Goal: Task Accomplishment & Management: Manage account settings

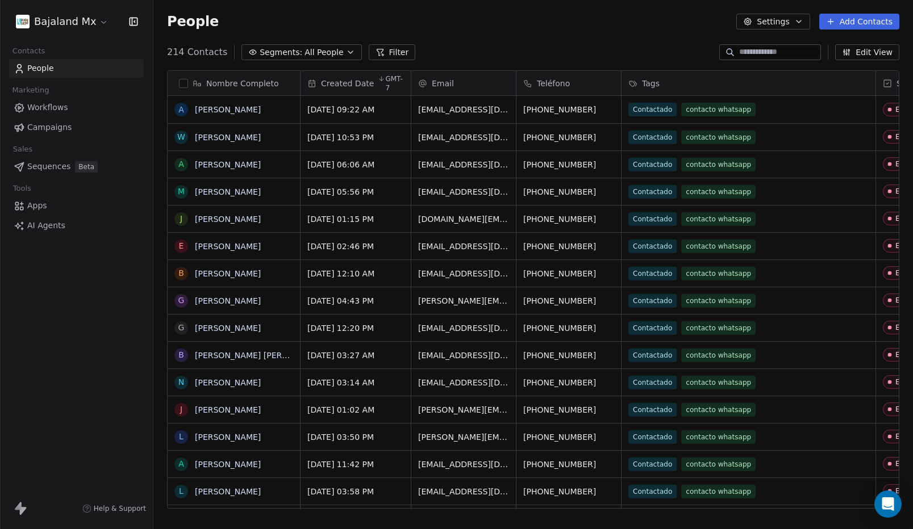
scroll to position [457, 751]
click at [865, 21] on button "Add Contacts" at bounding box center [859, 22] width 80 height 16
click at [844, 65] on span "Import from CSV" at bounding box center [857, 65] width 66 height 12
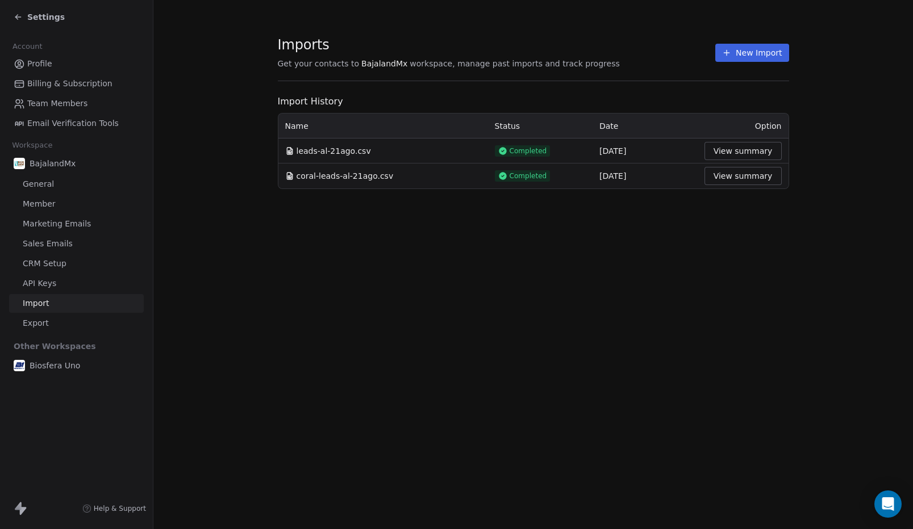
click at [26, 19] on div "Settings" at bounding box center [39, 16] width 51 height 11
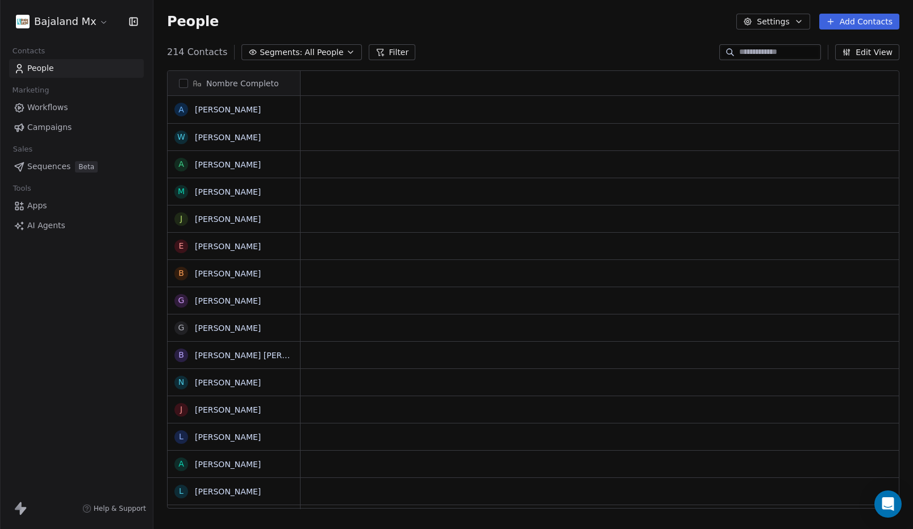
scroll to position [457, 751]
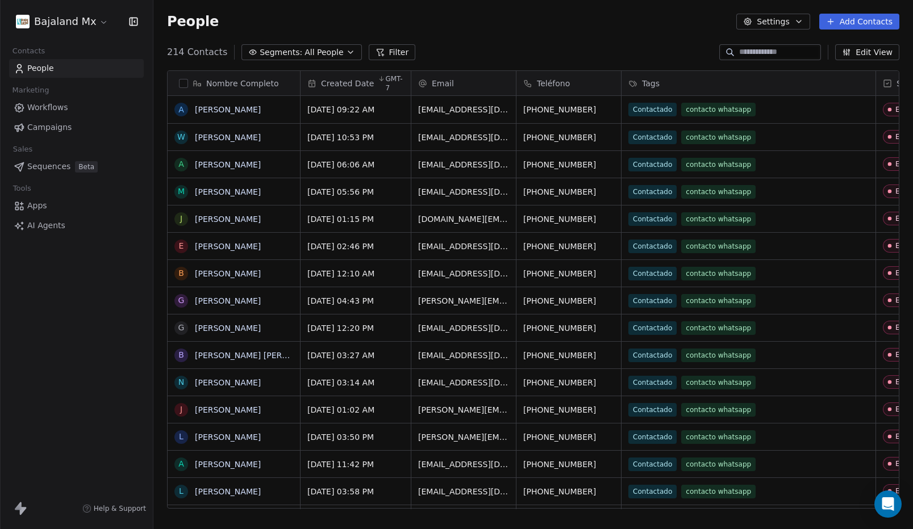
click at [847, 21] on button "Add Contacts" at bounding box center [859, 22] width 80 height 16
click at [848, 61] on span "Import from CSV" at bounding box center [857, 65] width 66 height 12
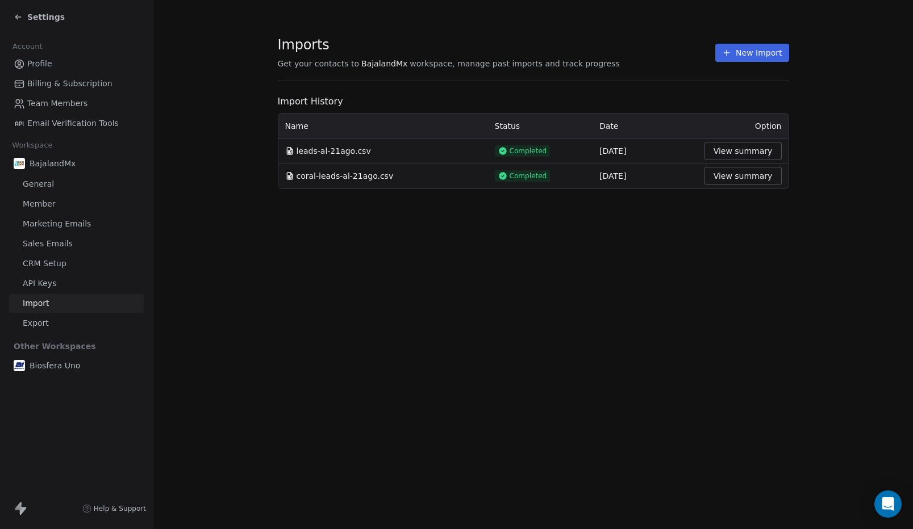
click at [763, 55] on button "New Import" at bounding box center [751, 53] width 73 height 18
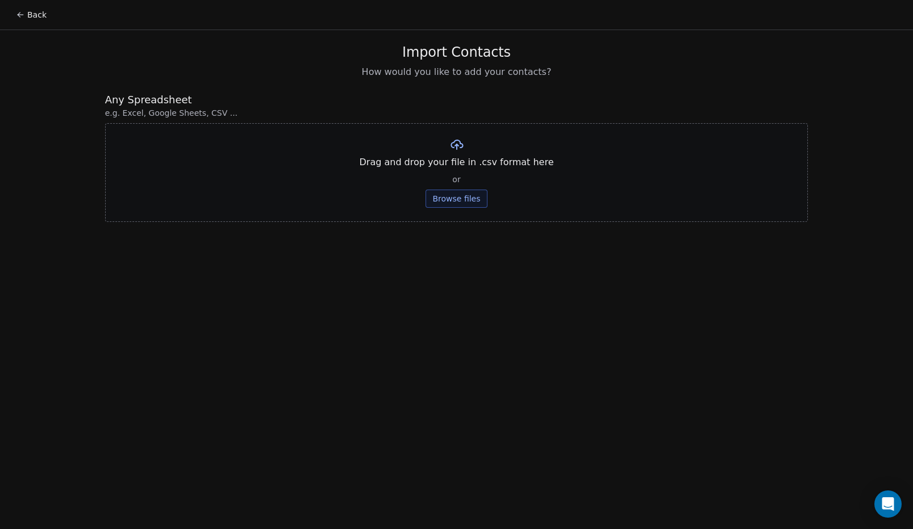
click at [468, 200] on button "Browse files" at bounding box center [455, 199] width 61 height 18
click at [466, 166] on button "Upload" at bounding box center [456, 167] width 41 height 18
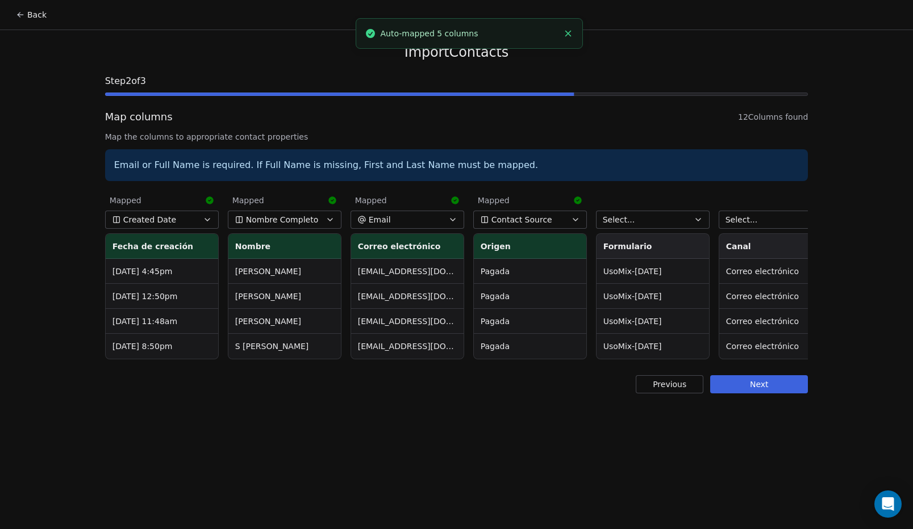
click at [523, 219] on span "Contact Source" at bounding box center [521, 219] width 61 height 11
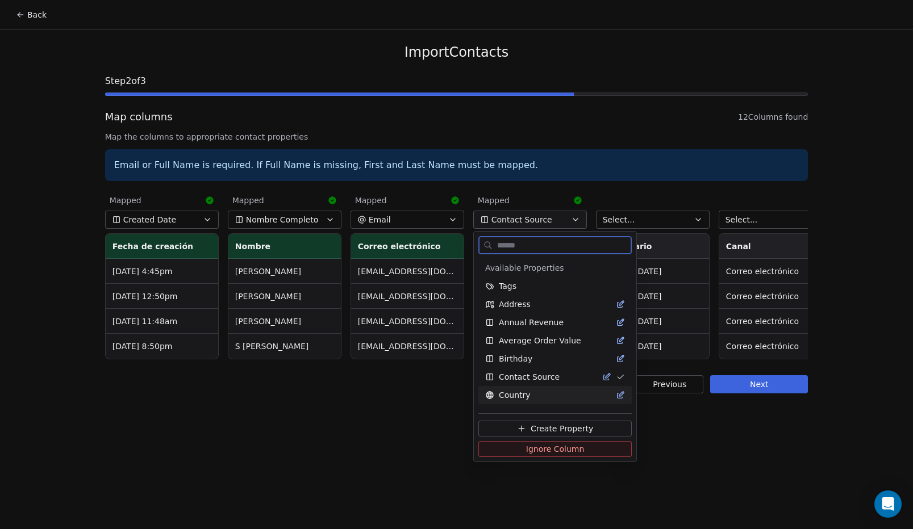
click at [517, 448] on button "Ignore Column" at bounding box center [554, 449] width 153 height 16
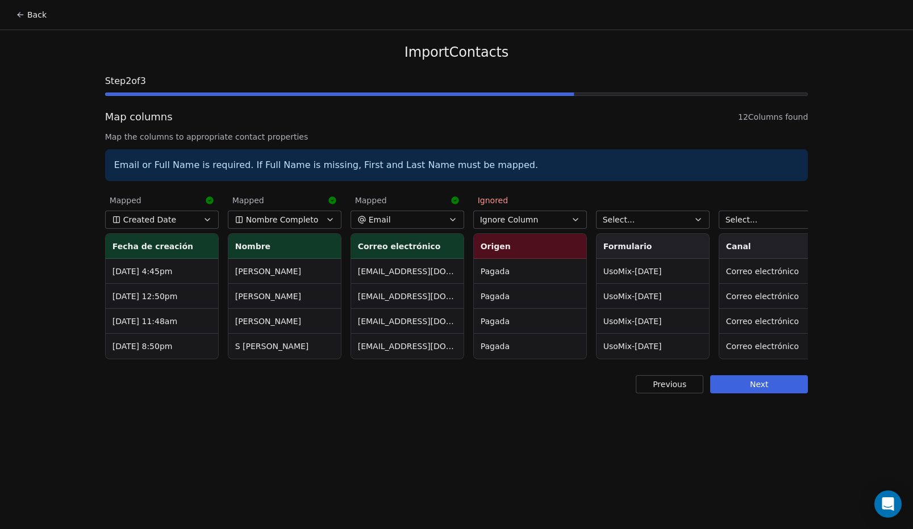
click at [648, 224] on button "Select..." at bounding box center [653, 220] width 114 height 18
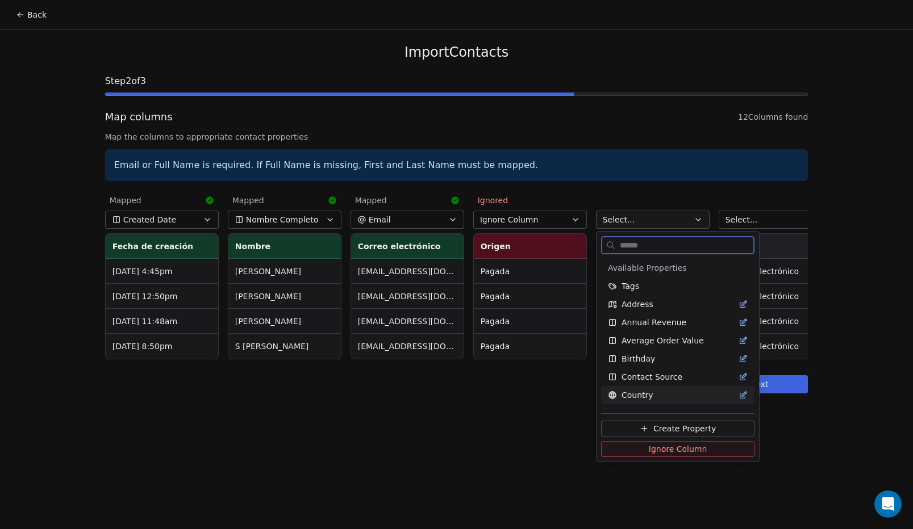
click at [641, 450] on button "Ignore Column" at bounding box center [677, 449] width 153 height 16
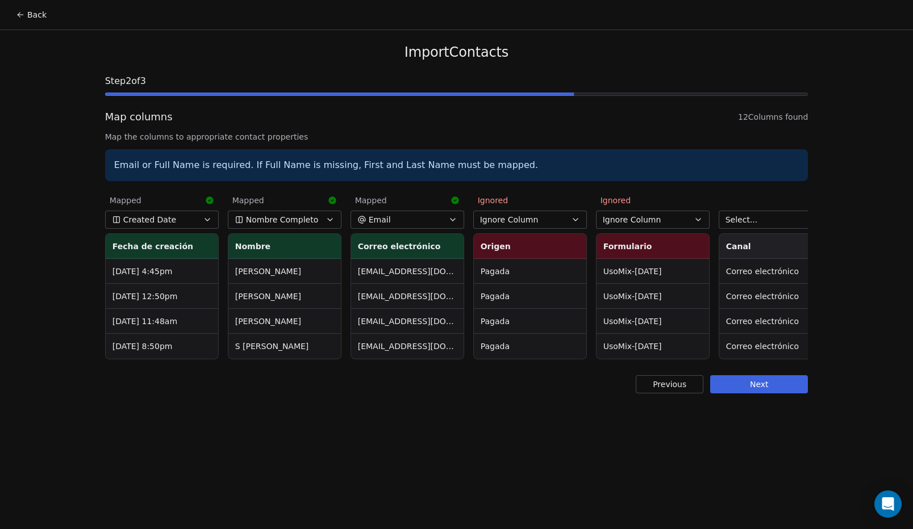
click at [763, 217] on button "Select..." at bounding box center [776, 220] width 114 height 18
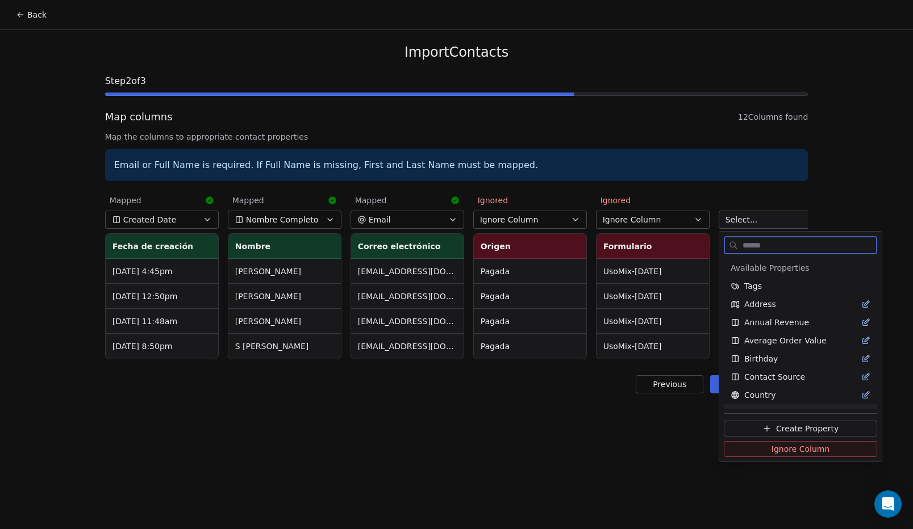
click at [751, 449] on button "Ignore Column" at bounding box center [800, 449] width 153 height 16
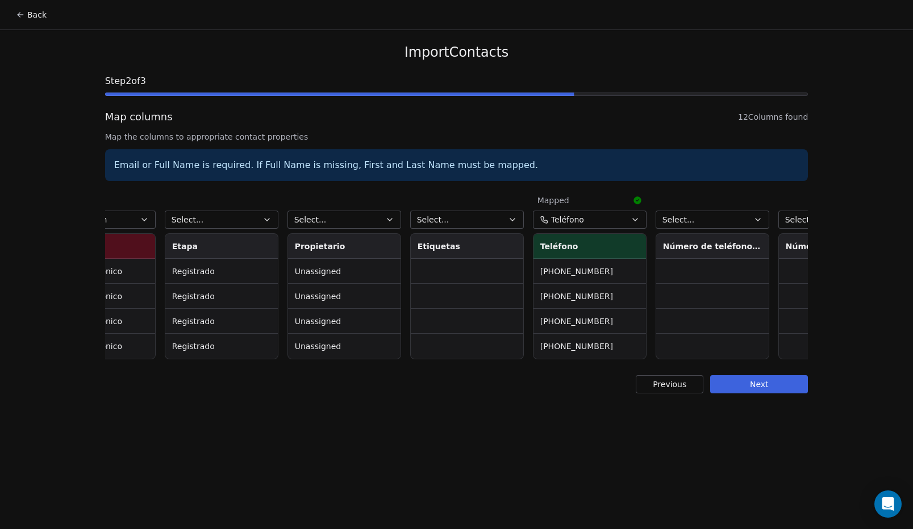
scroll to position [0, 696]
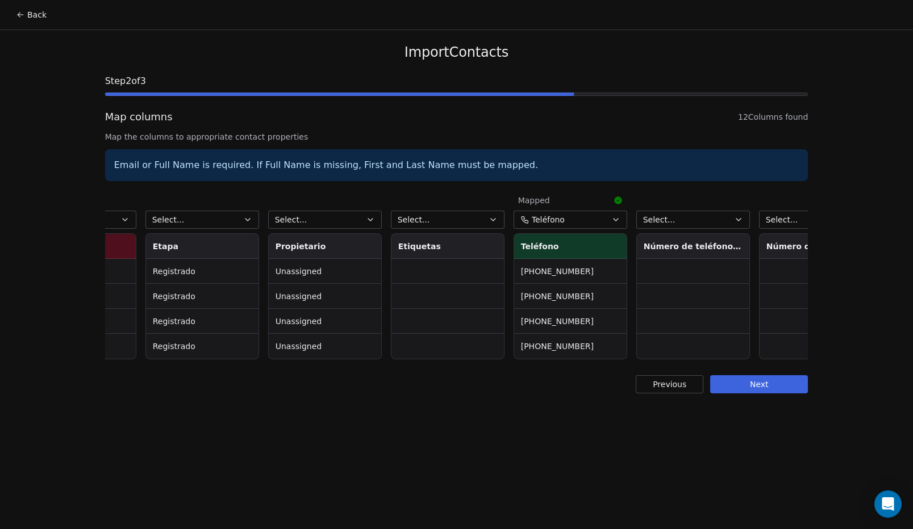
click at [198, 215] on button "Select..." at bounding box center [202, 220] width 114 height 18
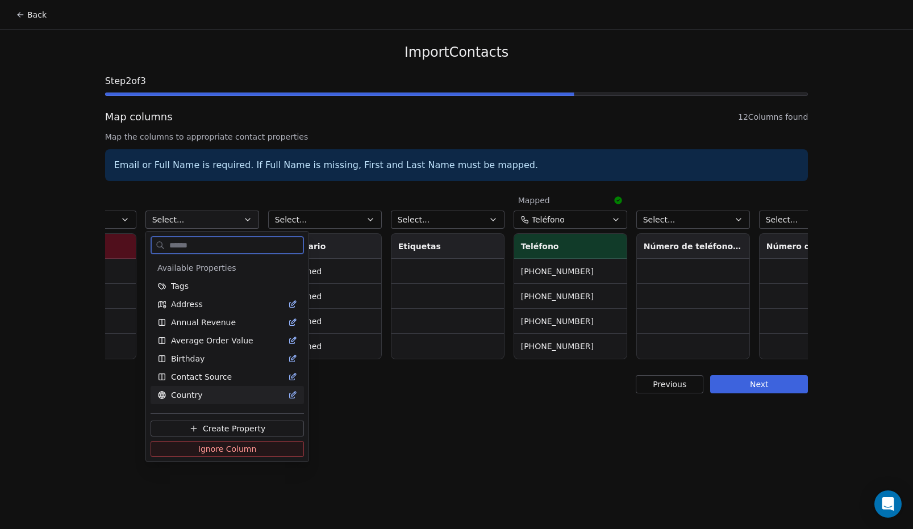
click at [228, 445] on span "Ignore Column" at bounding box center [227, 449] width 59 height 11
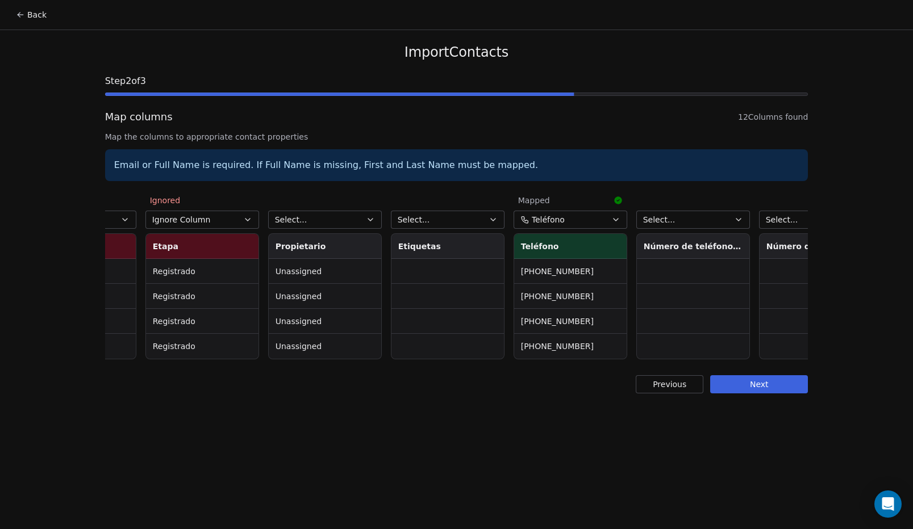
click at [286, 226] on button "Select..." at bounding box center [325, 220] width 114 height 18
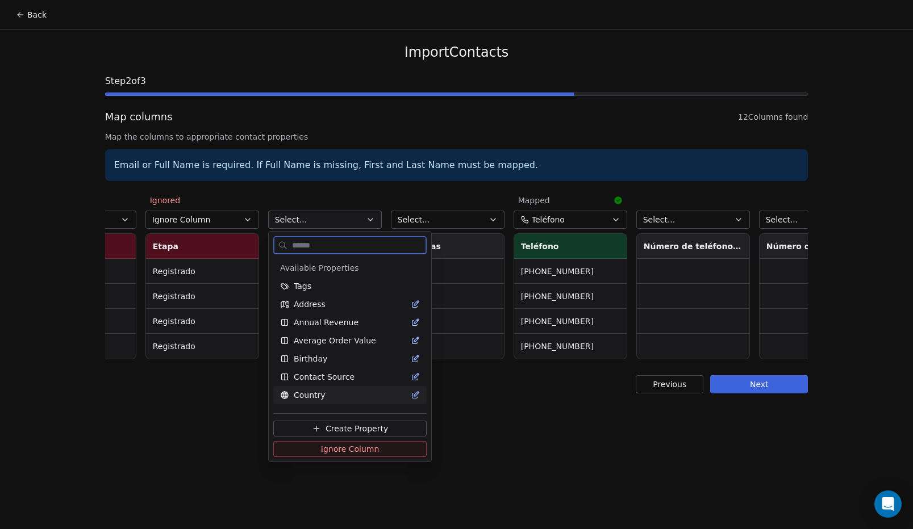
click at [334, 446] on span "Ignore Column" at bounding box center [350, 449] width 59 height 11
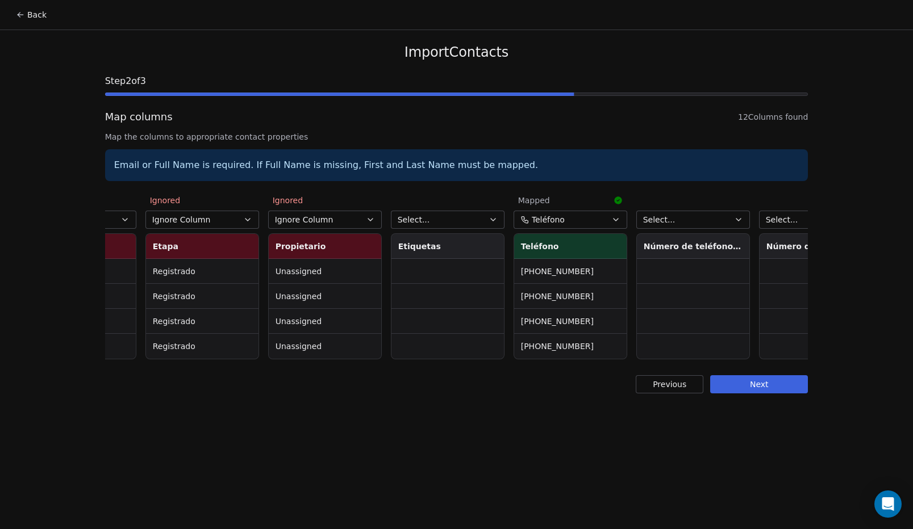
click at [437, 212] on button "Select..." at bounding box center [448, 220] width 114 height 18
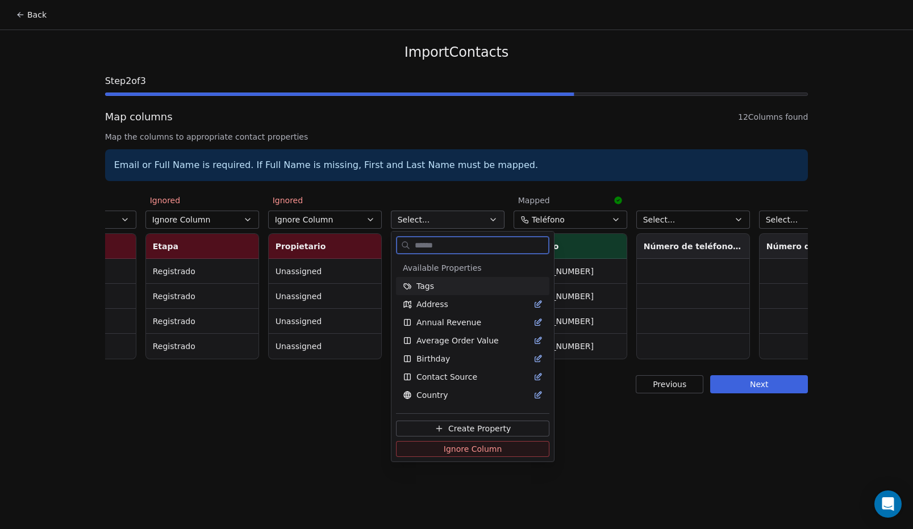
click at [444, 450] on span "Ignore Column" at bounding box center [473, 449] width 59 height 11
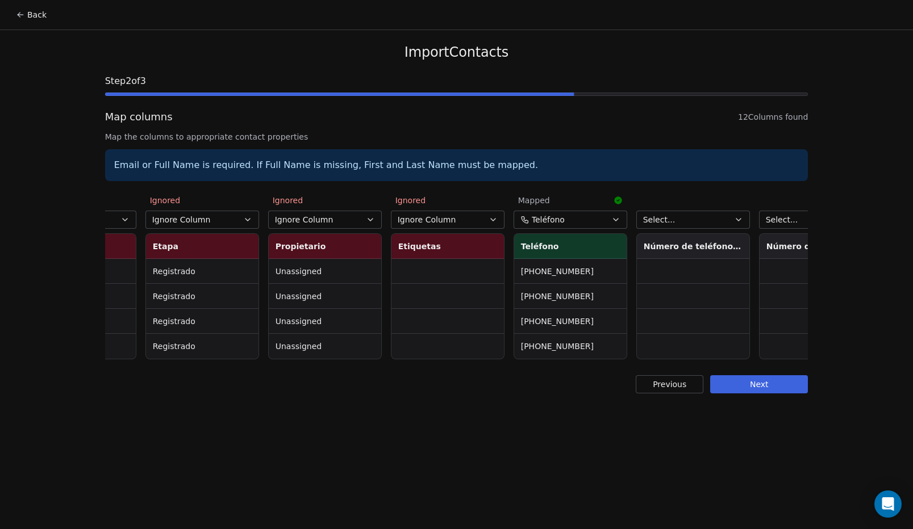
click at [695, 226] on button "Select..." at bounding box center [693, 220] width 114 height 18
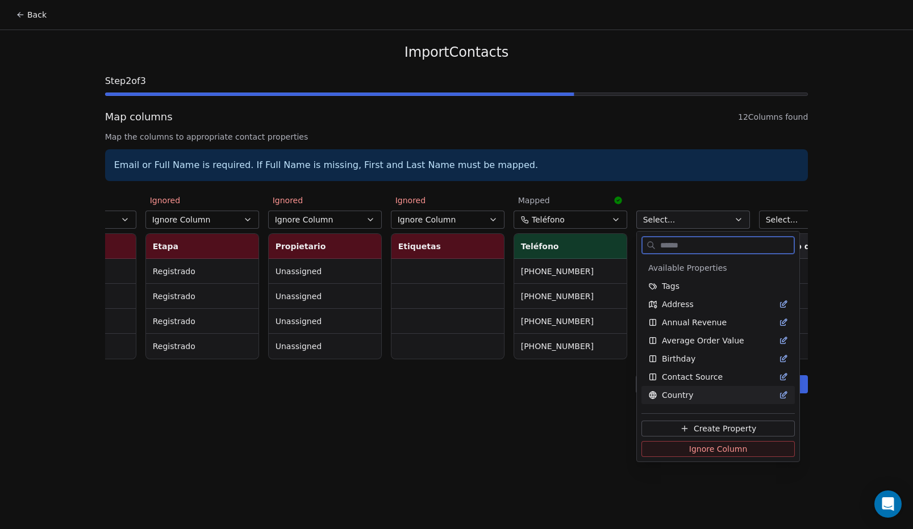
click at [694, 445] on span "Ignore Column" at bounding box center [718, 449] width 59 height 11
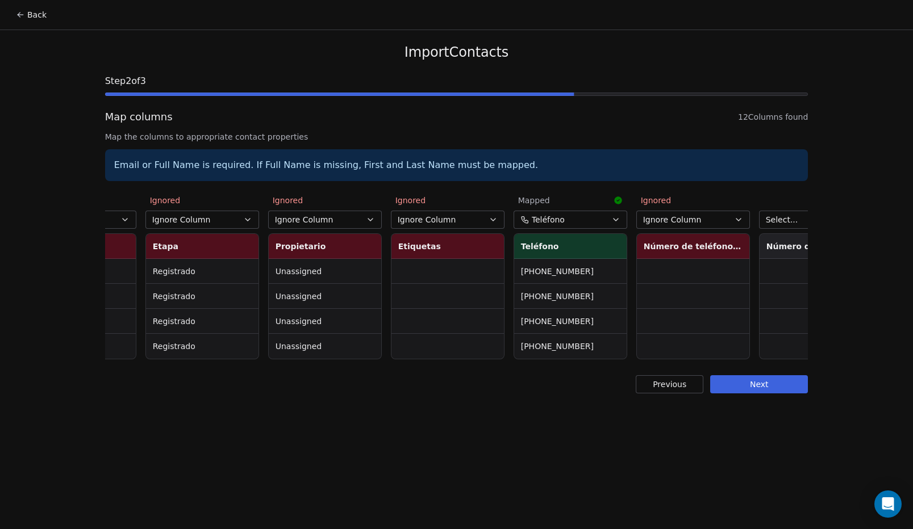
scroll to position [0, 761]
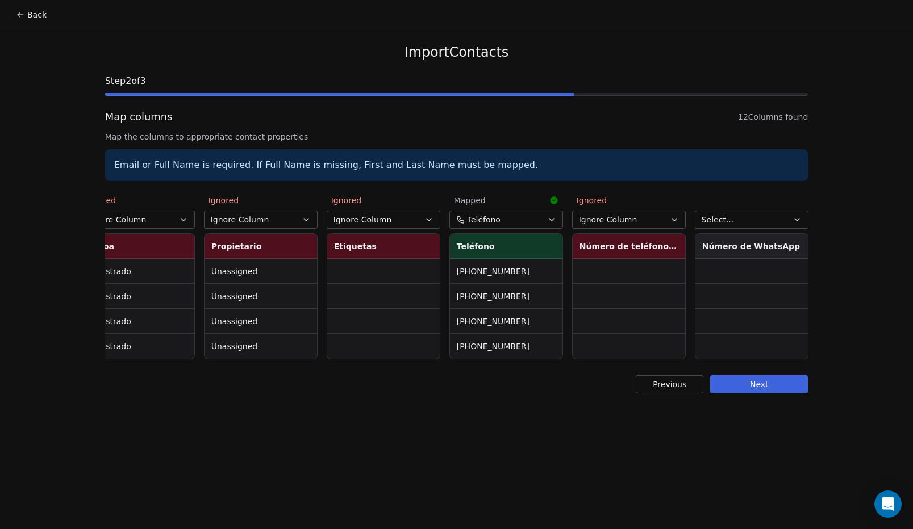
click at [749, 224] on button "Select..." at bounding box center [752, 220] width 114 height 18
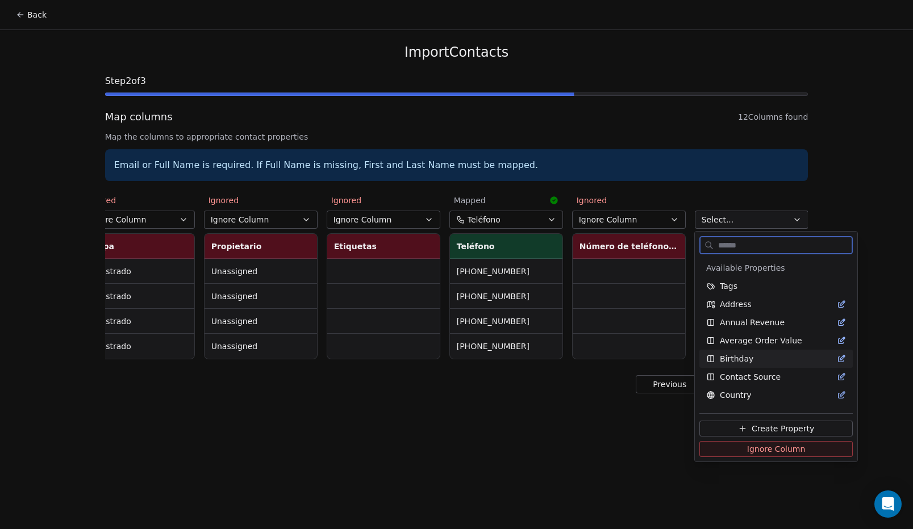
click at [747, 450] on span "Ignore Column" at bounding box center [776, 449] width 59 height 11
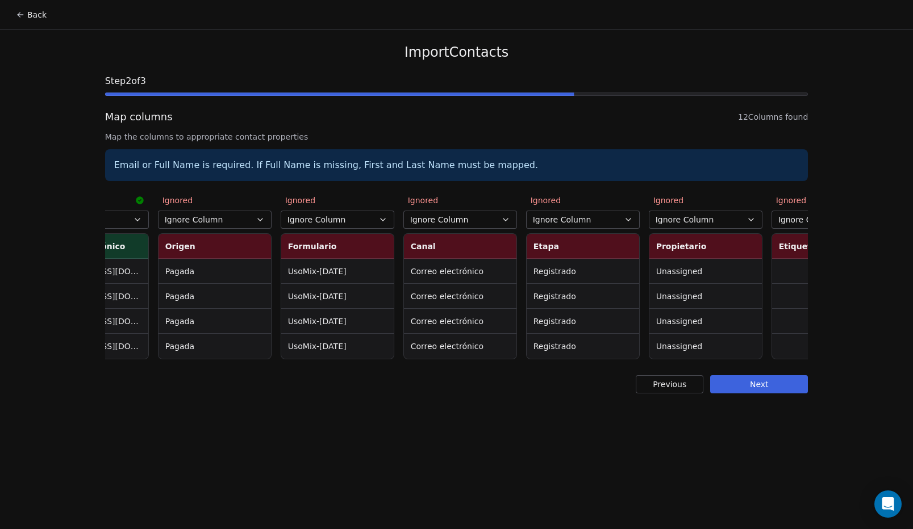
scroll to position [0, 0]
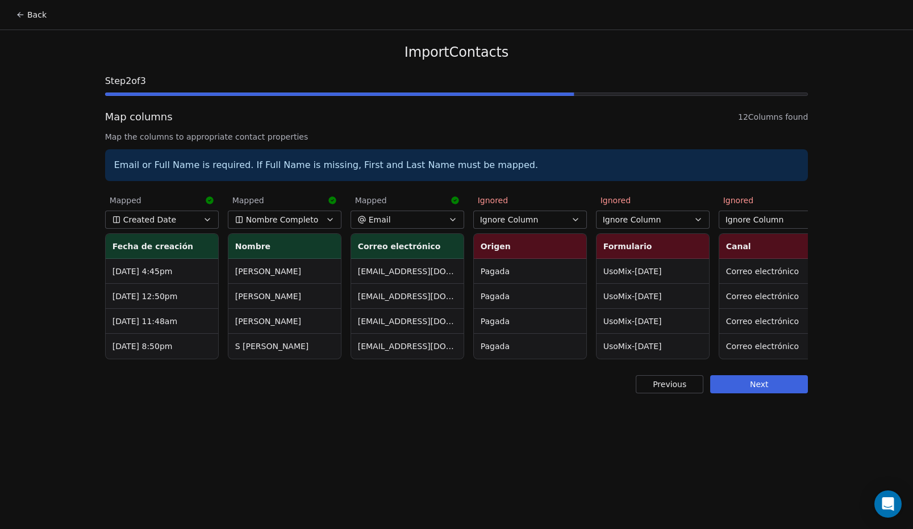
click at [769, 393] on button "Next" at bounding box center [759, 384] width 98 height 18
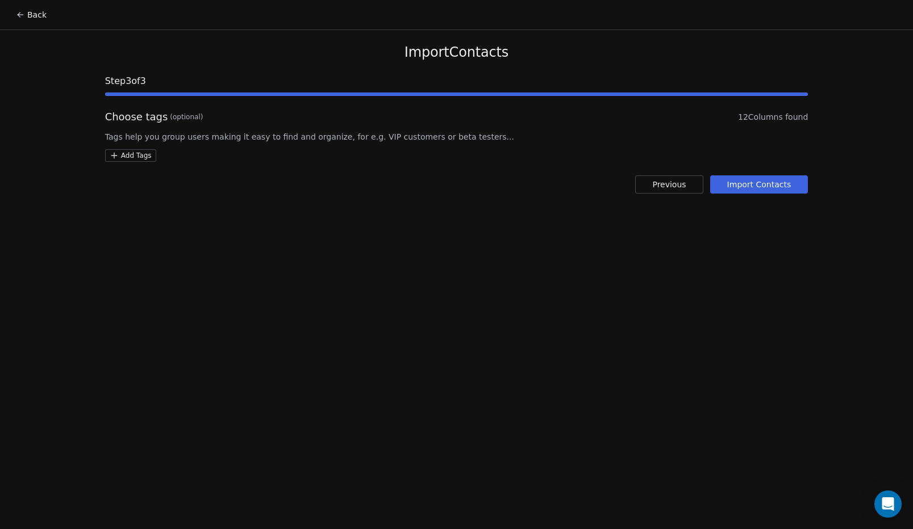
click at [786, 187] on button "Import Contacts" at bounding box center [759, 185] width 98 height 18
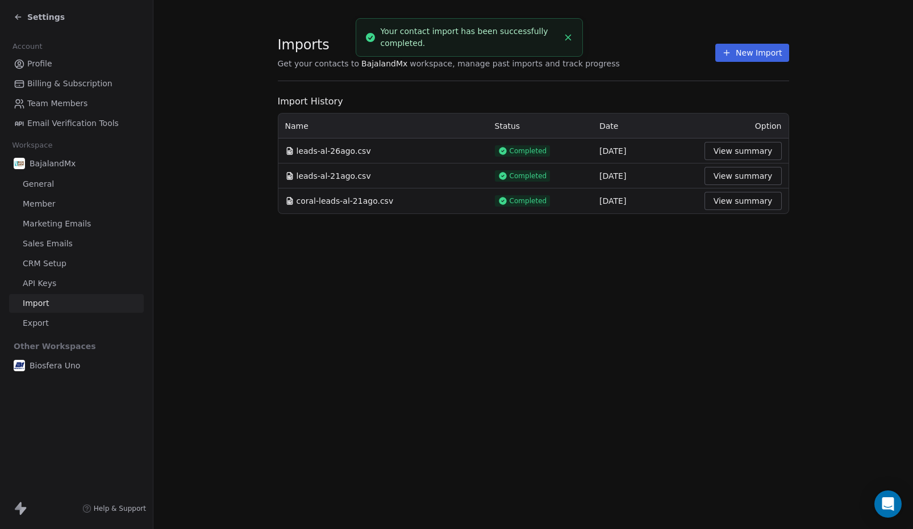
click at [24, 18] on div "Settings" at bounding box center [39, 16] width 51 height 11
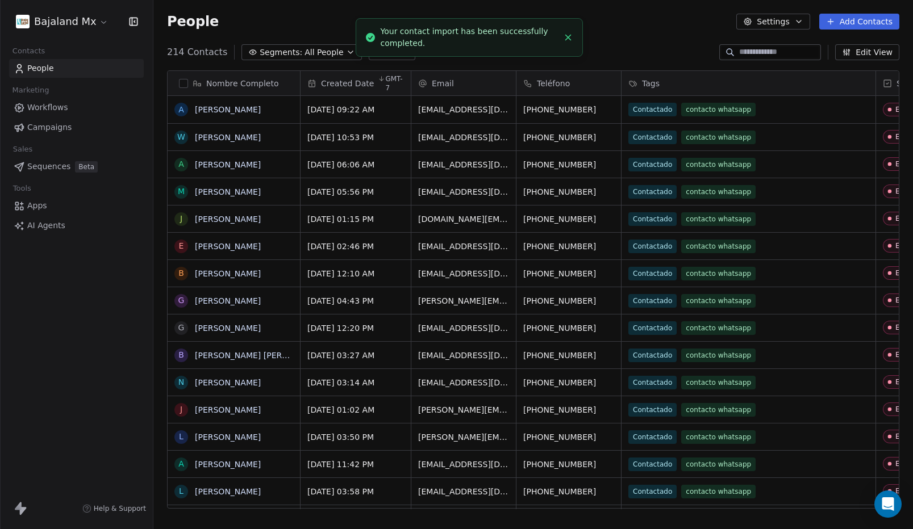
scroll to position [457, 751]
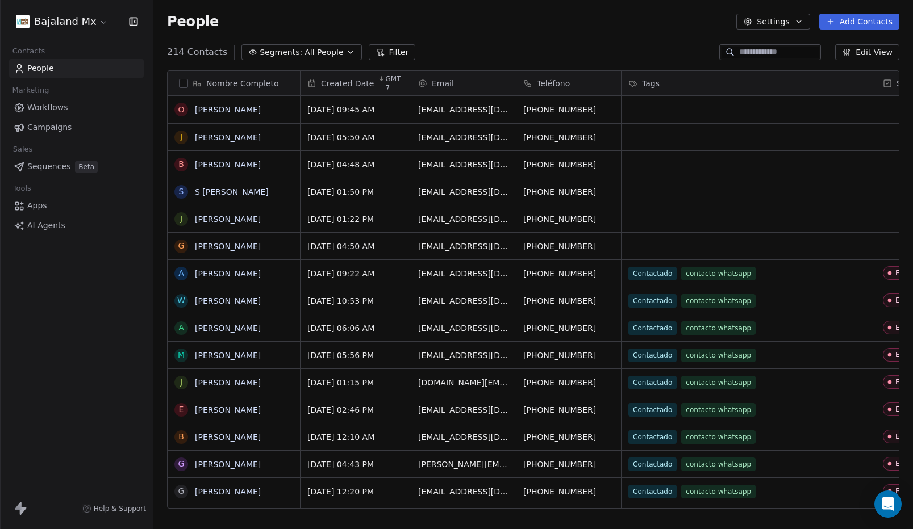
click at [55, 22] on html "Bajaland Mx Contacts People Marketing Workflows Campaigns Sales Sequences Beta …" at bounding box center [456, 264] width 913 height 529
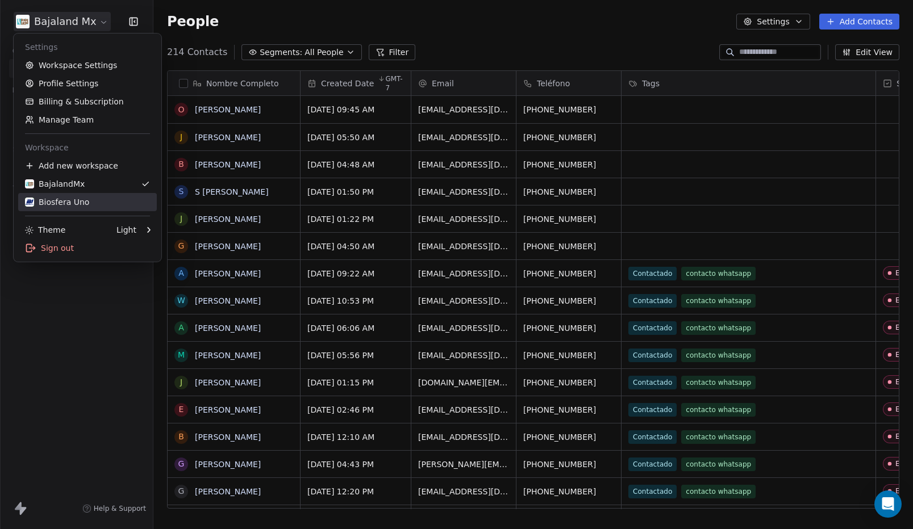
click at [73, 207] on div "Biosfera Uno" at bounding box center [57, 202] width 64 height 11
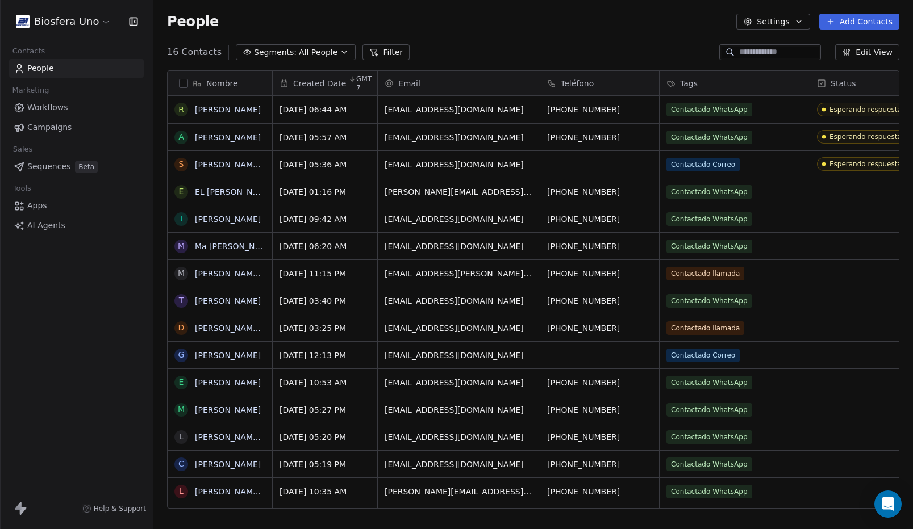
scroll to position [457, 751]
click at [876, 18] on button "Add Contacts" at bounding box center [859, 22] width 80 height 16
click at [862, 64] on span "Import from CSV" at bounding box center [857, 65] width 66 height 12
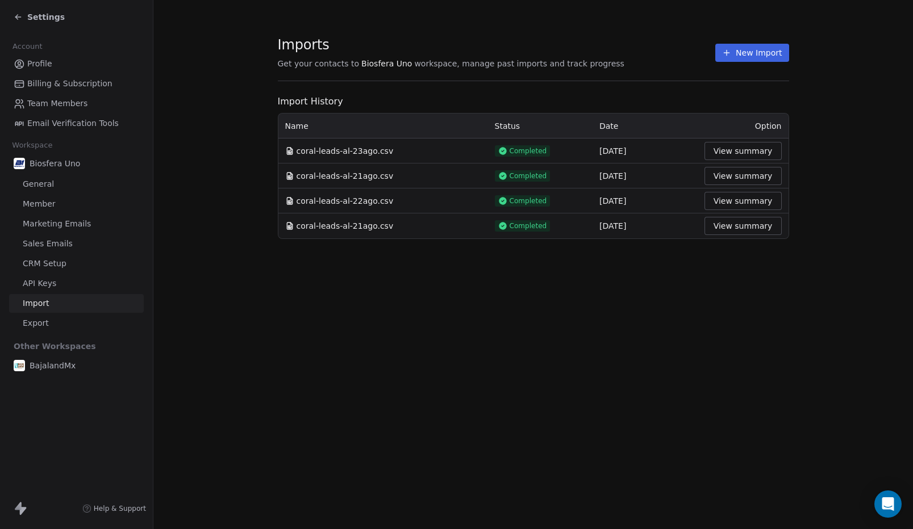
click at [756, 52] on button "New Import" at bounding box center [751, 53] width 73 height 18
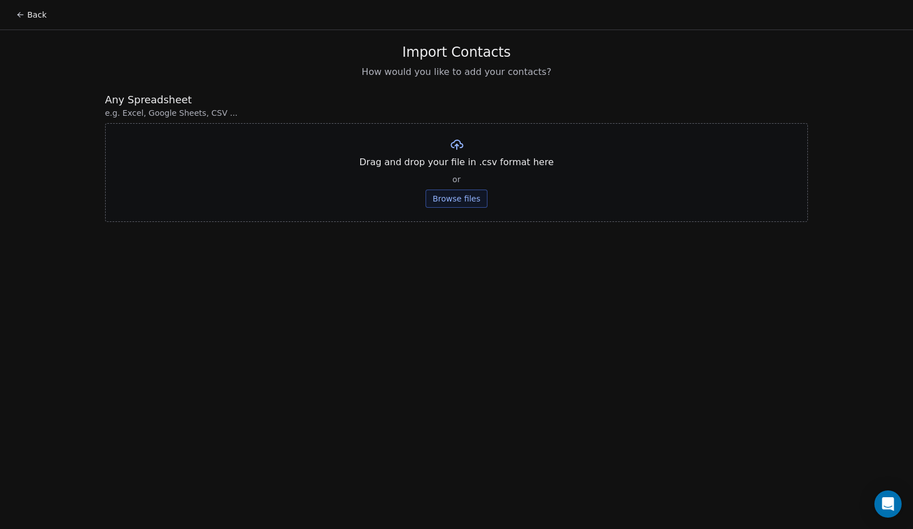
click at [461, 201] on button "Browse files" at bounding box center [455, 199] width 61 height 18
click at [458, 168] on button "Upload" at bounding box center [456, 167] width 41 height 18
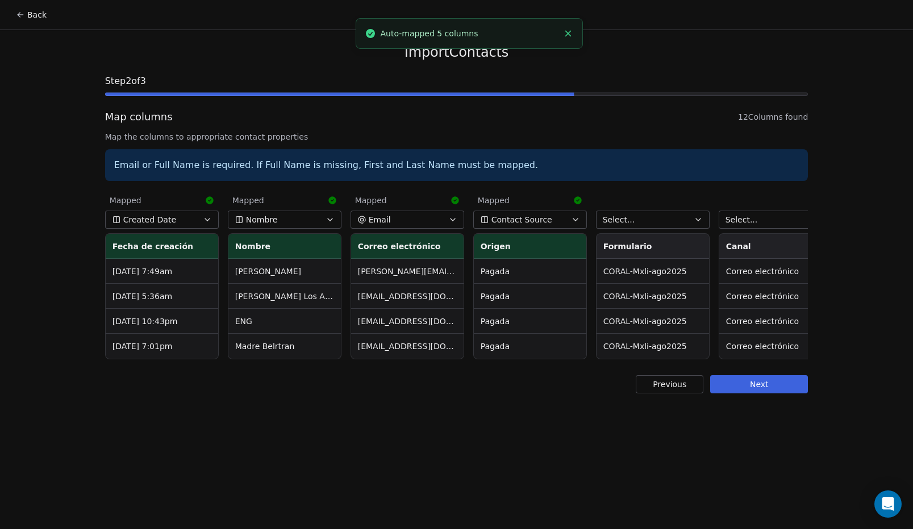
click at [533, 222] on span "Contact Source" at bounding box center [521, 219] width 61 height 11
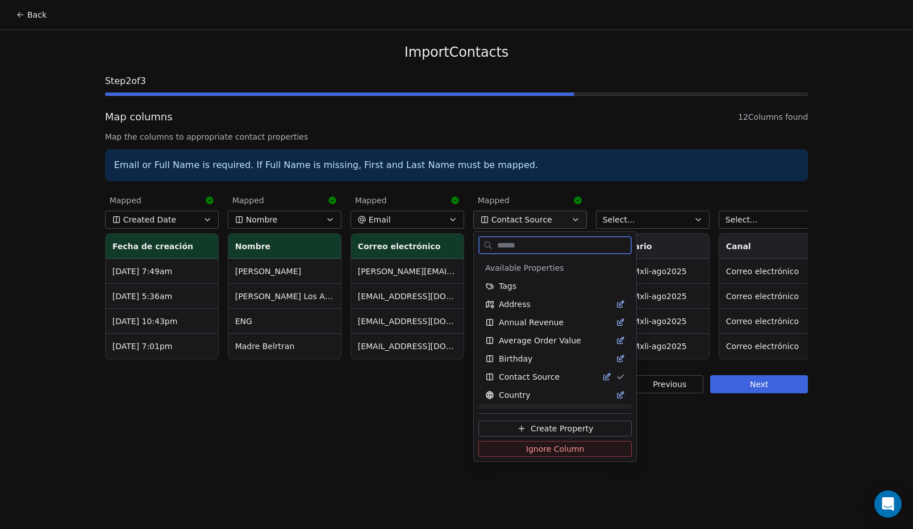
click at [544, 448] on span "Ignore Column" at bounding box center [555, 449] width 59 height 11
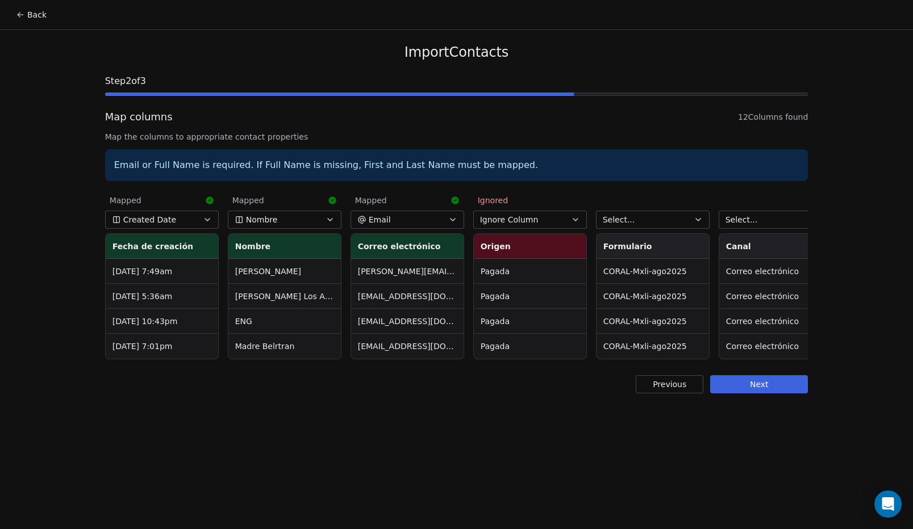
click at [669, 216] on button "Select..." at bounding box center [653, 220] width 114 height 18
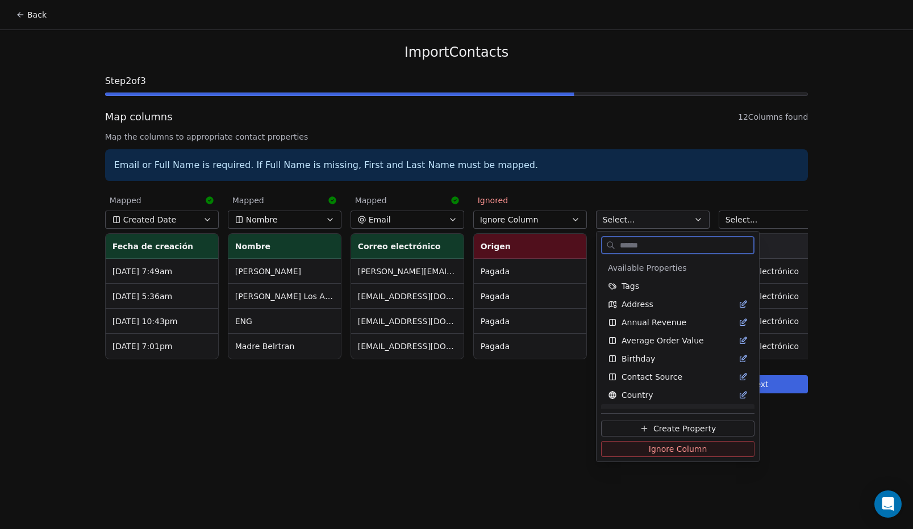
click at [655, 452] on span "Ignore Column" at bounding box center [678, 449] width 59 height 11
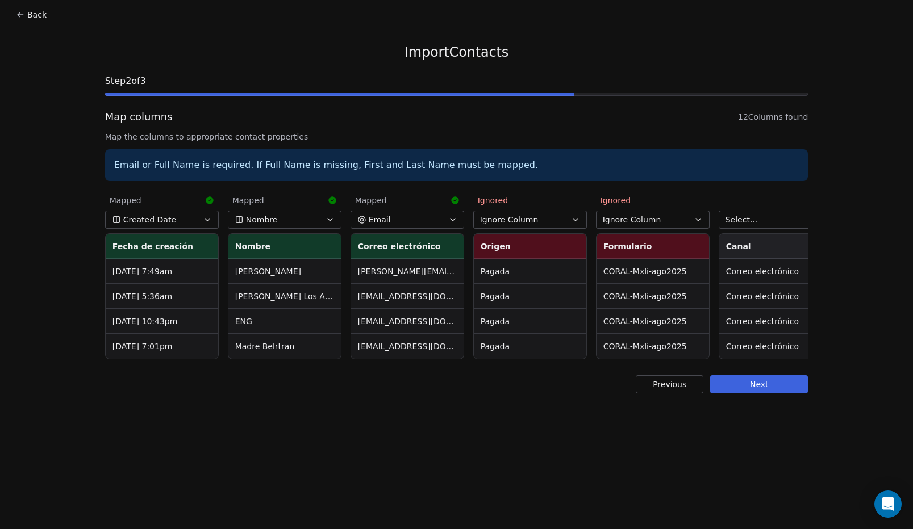
click at [755, 214] on button "Select..." at bounding box center [776, 220] width 114 height 18
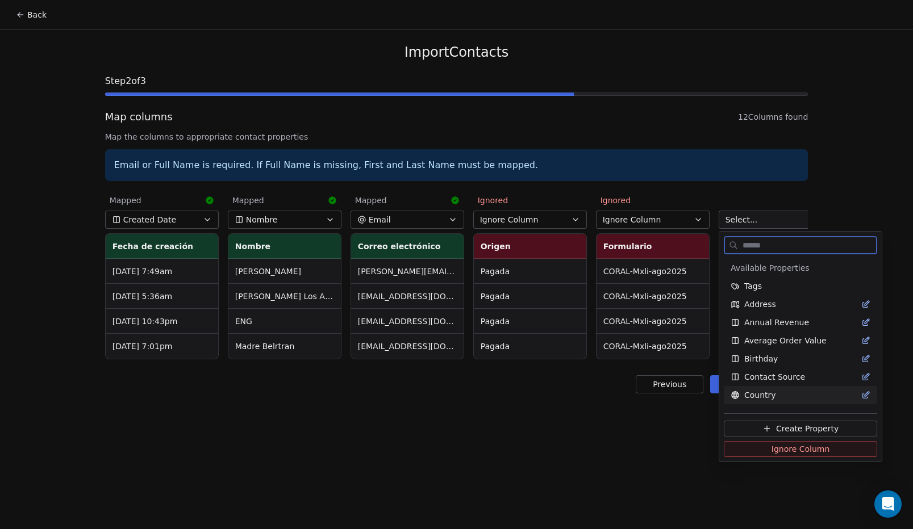
click at [758, 448] on button "Ignore Column" at bounding box center [800, 449] width 153 height 16
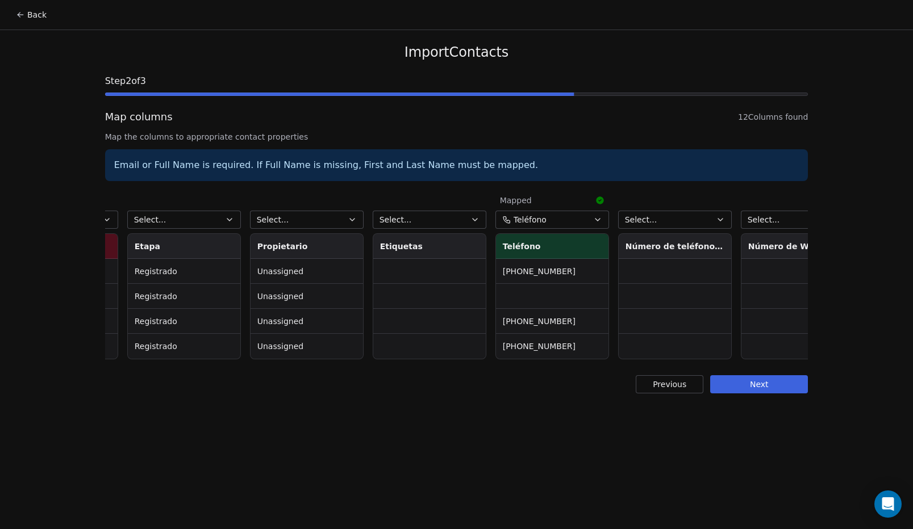
scroll to position [0, 713]
click at [222, 227] on button "Select..." at bounding box center [185, 220] width 114 height 18
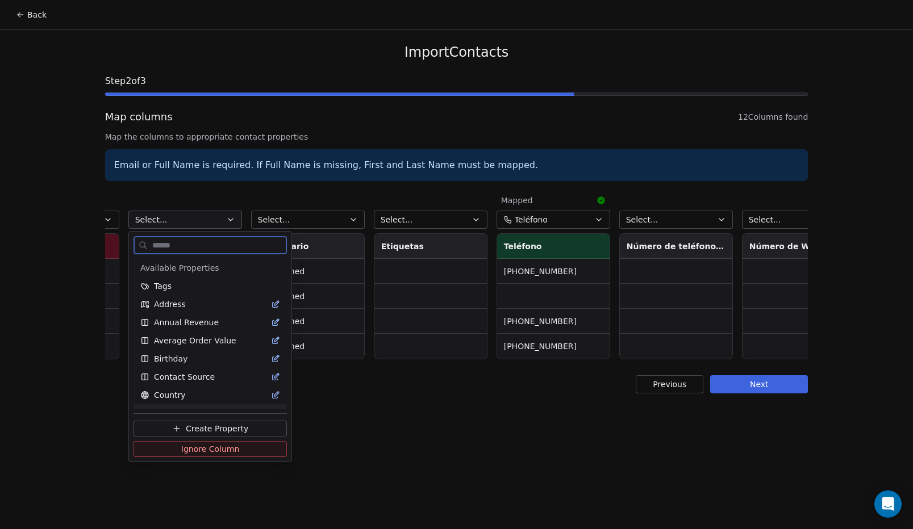
click at [210, 452] on span "Ignore Column" at bounding box center [210, 449] width 59 height 11
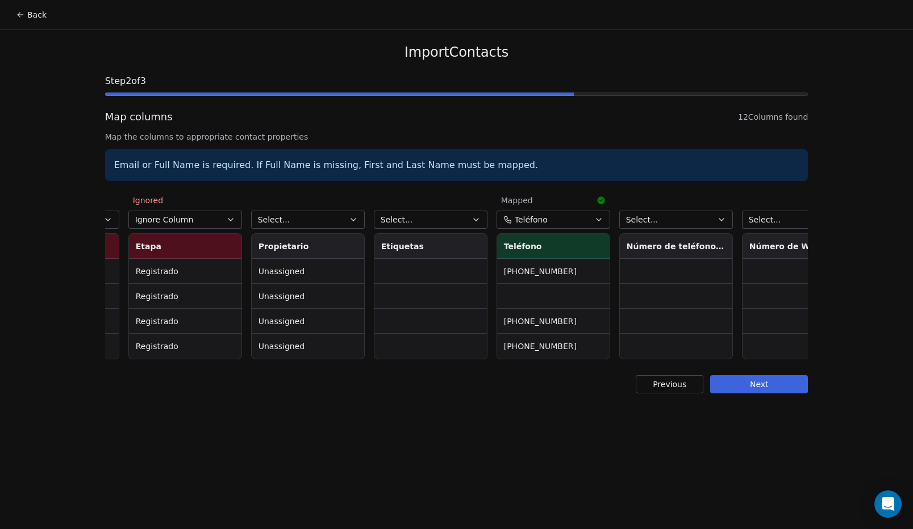
click at [309, 219] on button "Select..." at bounding box center [308, 220] width 114 height 18
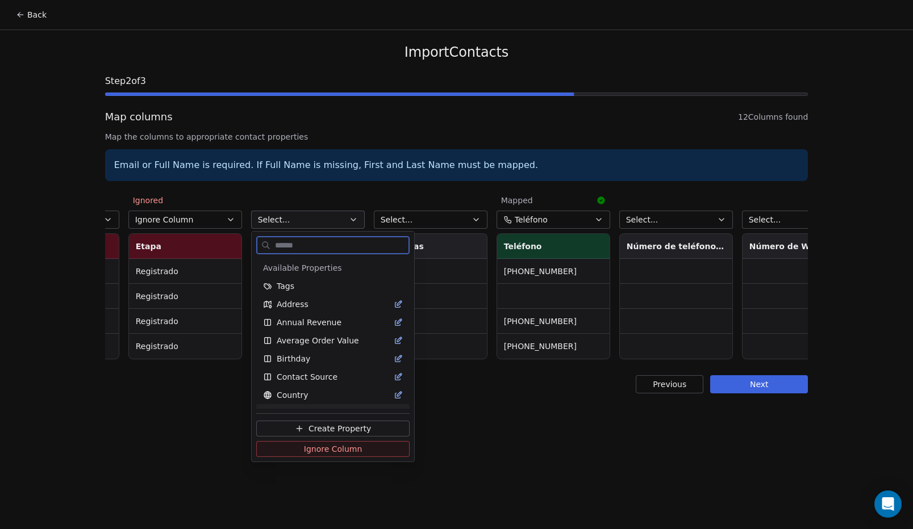
click at [320, 446] on span "Ignore Column" at bounding box center [333, 449] width 59 height 11
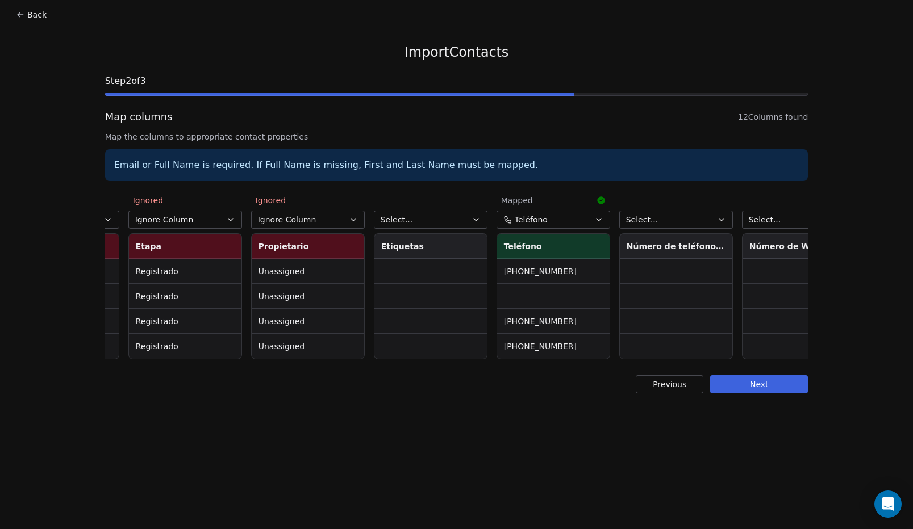
click at [428, 220] on button "Select..." at bounding box center [431, 220] width 114 height 18
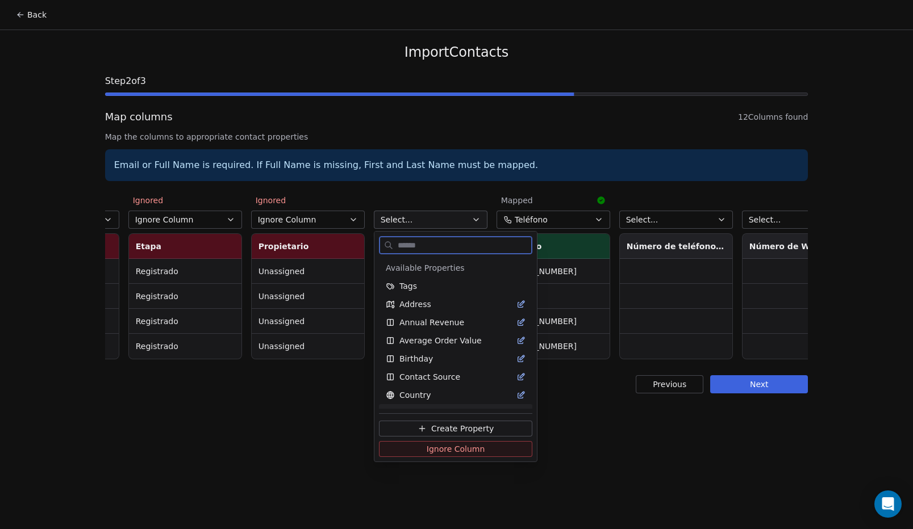
click at [442, 445] on span "Ignore Column" at bounding box center [456, 449] width 59 height 11
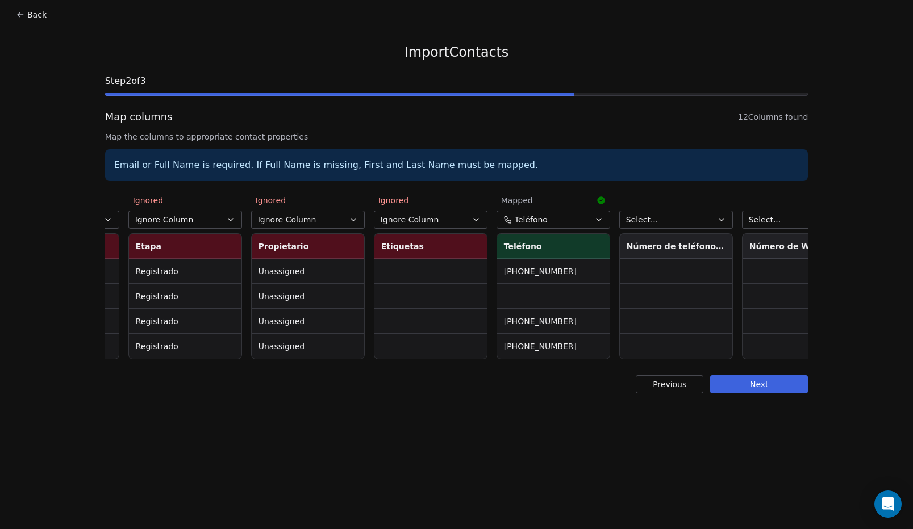
click at [688, 222] on button "Select..." at bounding box center [676, 220] width 114 height 18
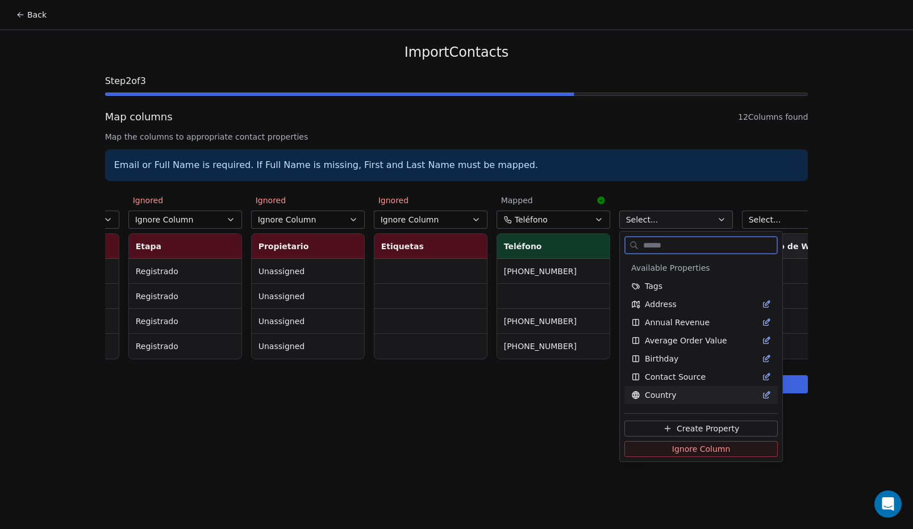
click at [686, 448] on span "Ignore Column" at bounding box center [701, 449] width 59 height 11
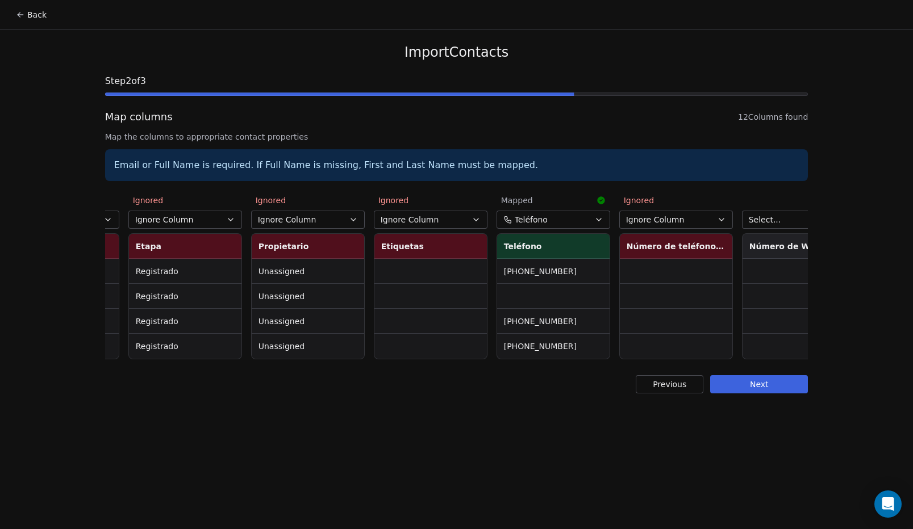
click at [786, 227] on button "Select..." at bounding box center [799, 220] width 114 height 18
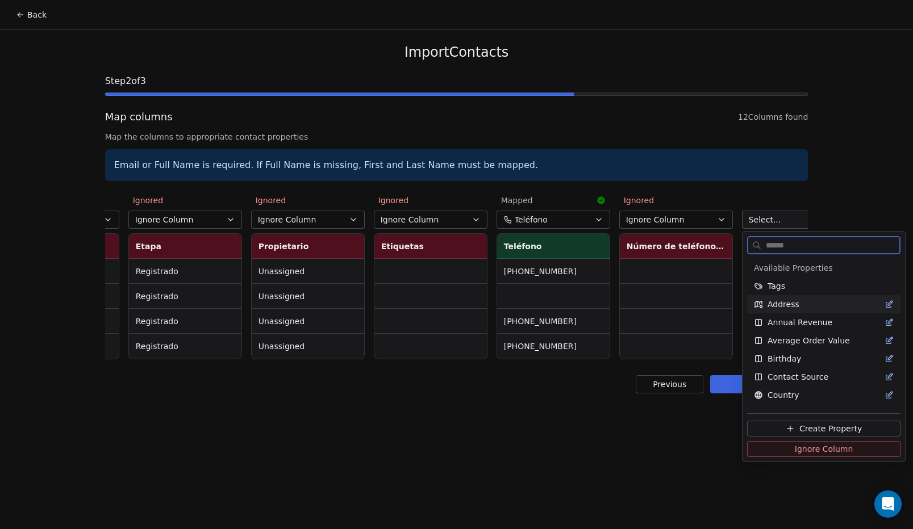
click at [804, 450] on span "Ignore Column" at bounding box center [824, 449] width 59 height 11
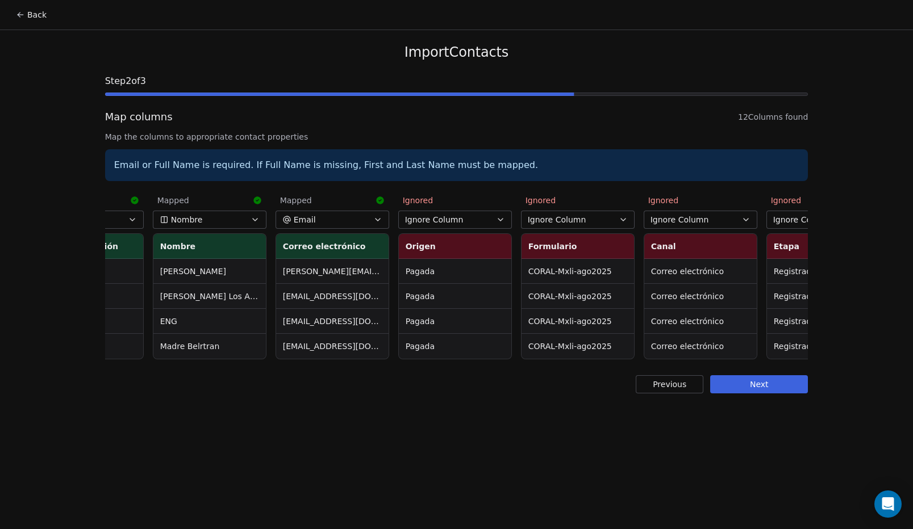
scroll to position [0, 0]
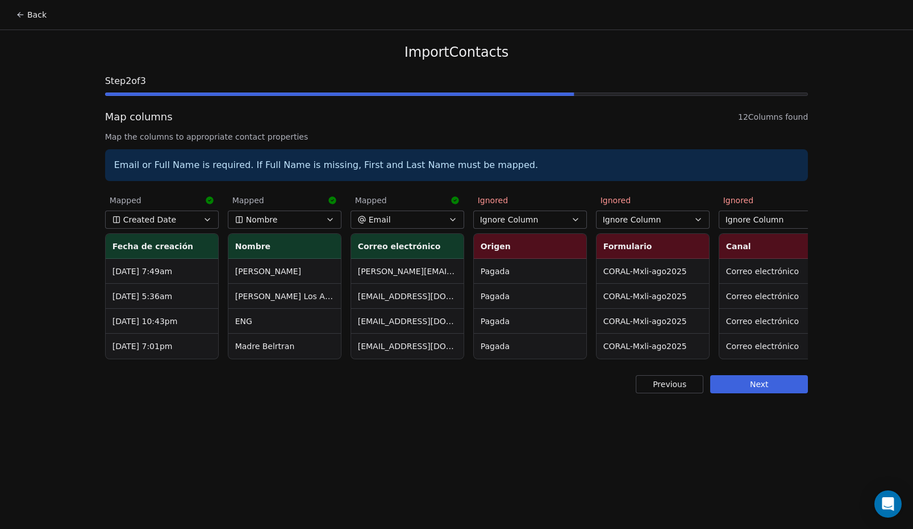
click at [766, 394] on button "Next" at bounding box center [759, 384] width 98 height 18
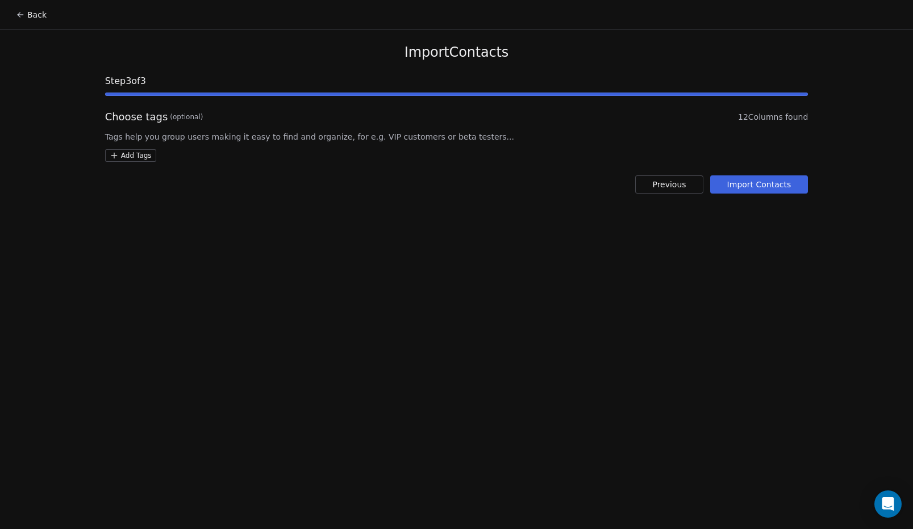
click at [758, 179] on button "Import Contacts" at bounding box center [759, 185] width 98 height 18
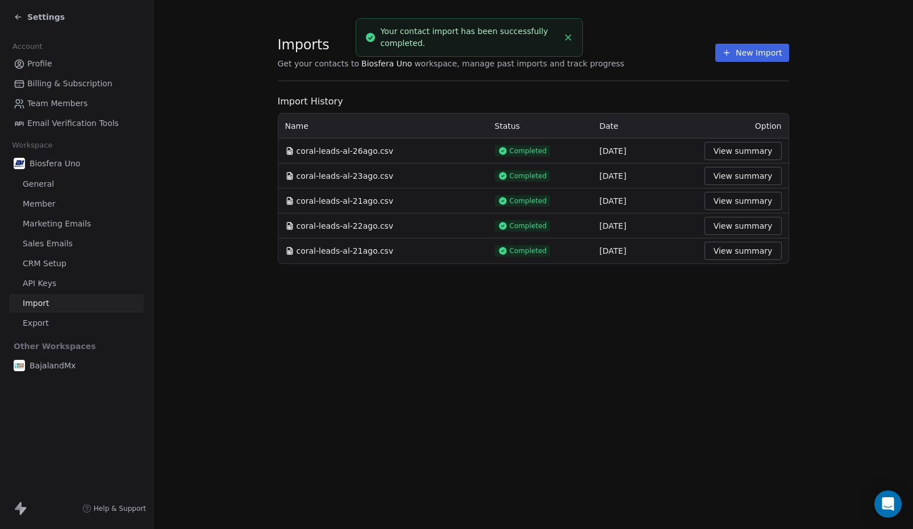
click at [569, 37] on line "Close toast" at bounding box center [567, 37] width 5 height 5
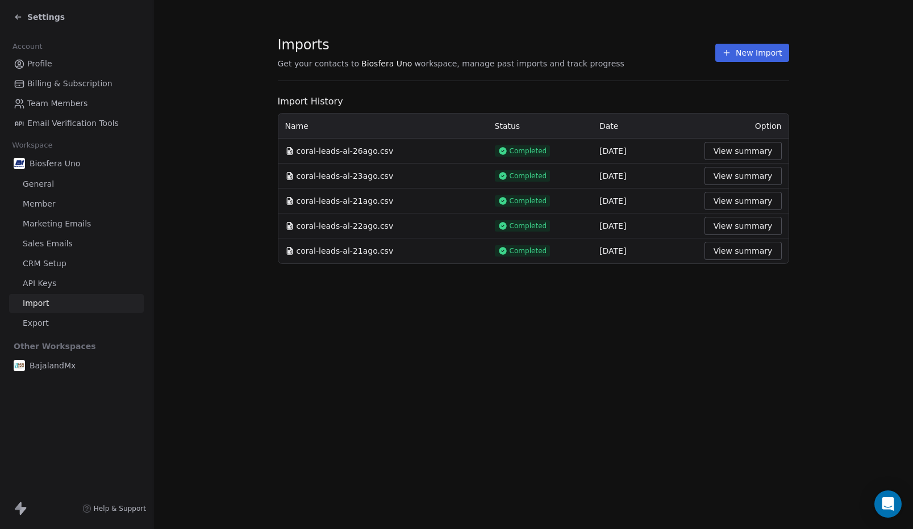
click at [39, 11] on div "Settings" at bounding box center [79, 17] width 130 height 16
click at [40, 13] on span "Settings" at bounding box center [45, 16] width 37 height 11
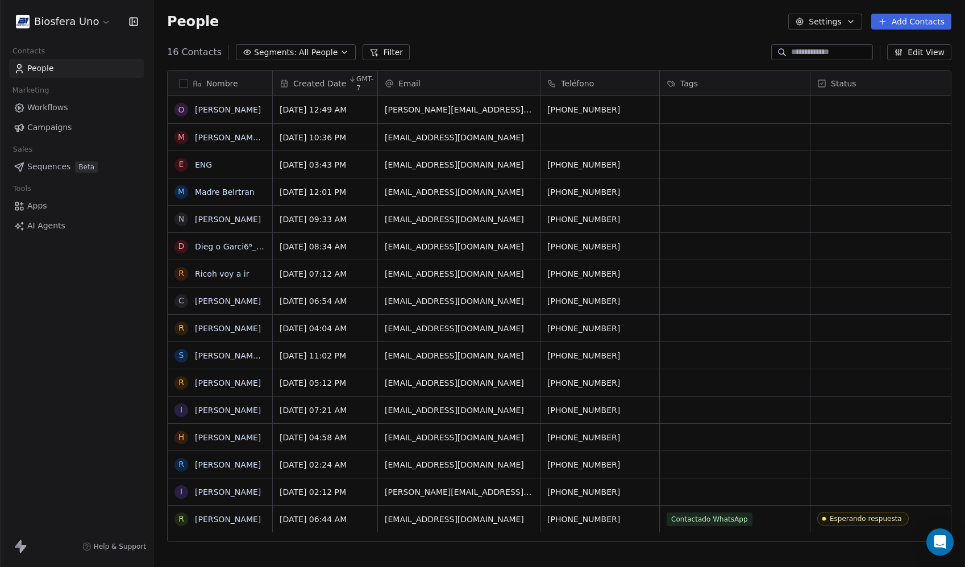
click at [89, 23] on html "Biosfera Uno Contacts People Marketing Workflows Campaigns Sales Sequences Beta…" at bounding box center [482, 283] width 965 height 567
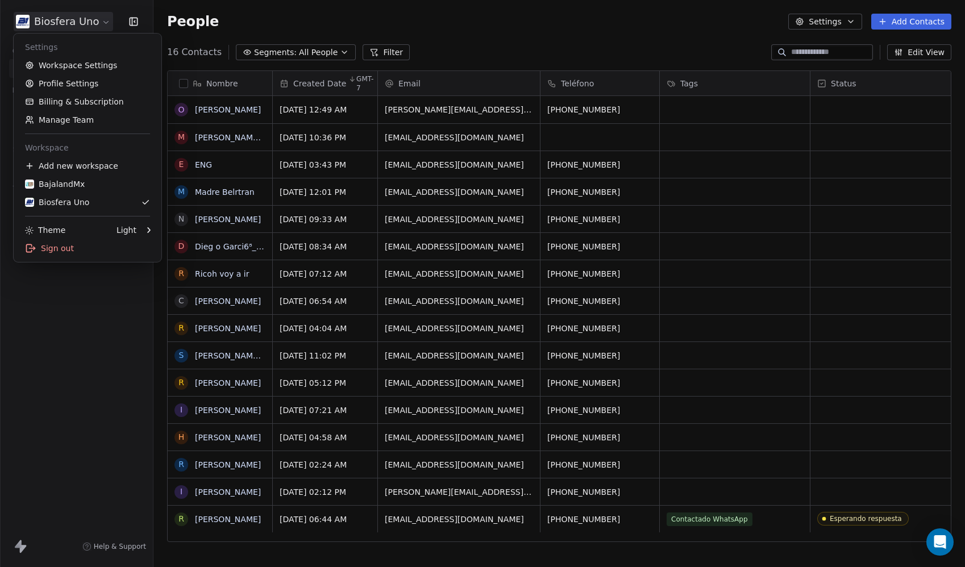
scroll to position [490, 803]
click at [86, 186] on div "BajalandMx" at bounding box center [87, 183] width 125 height 11
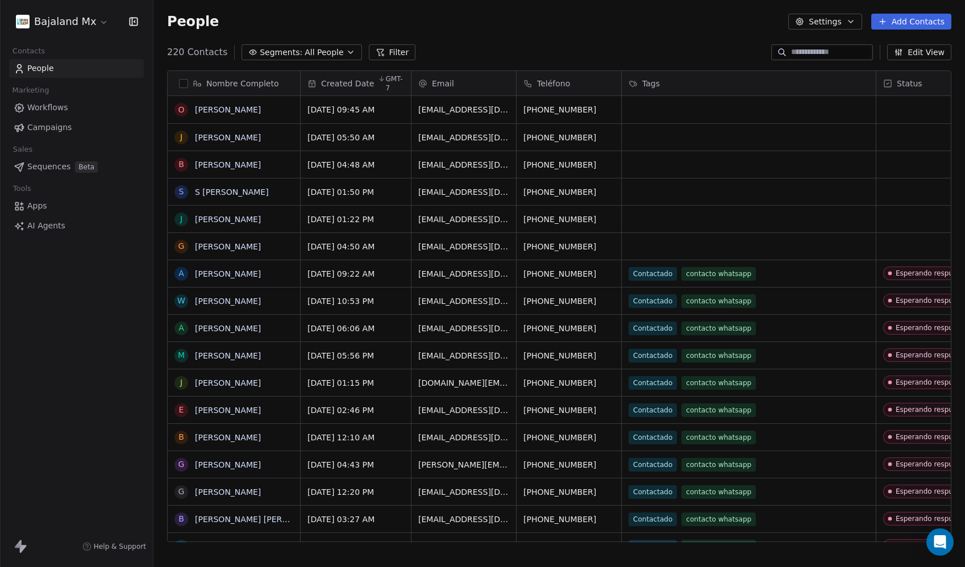
scroll to position [490, 803]
click at [70, 21] on html "Bajaland Mx Contacts People Marketing Workflows Campaigns Sales Sequences Beta …" at bounding box center [482, 283] width 965 height 567
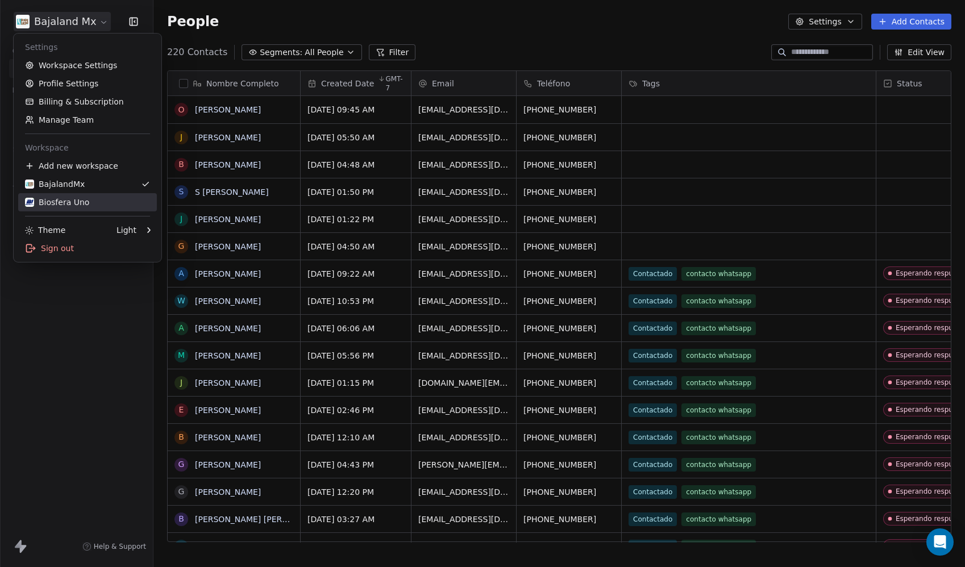
click at [91, 202] on div "Biosfera Uno" at bounding box center [87, 202] width 125 height 11
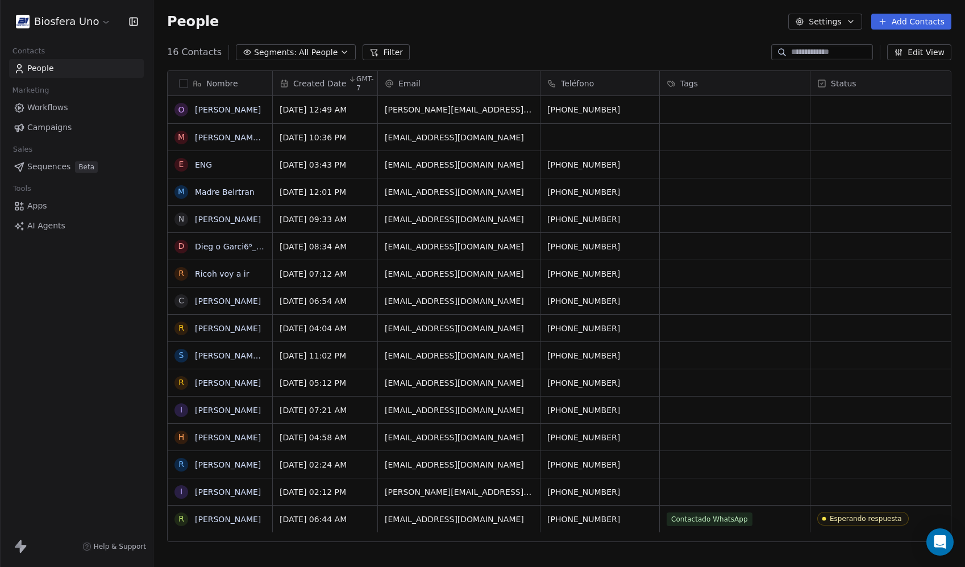
click at [319, 44] on button "Segments: All People" at bounding box center [296, 52] width 120 height 16
click at [335, 37] on html "Biosfera Uno Contacts People Marketing Workflows Campaigns Sales Sequences Beta…" at bounding box center [482, 283] width 965 height 567
click at [841, 24] on button "Settings" at bounding box center [824, 22] width 73 height 16
click at [697, 27] on html "Biosfera Uno Contacts People Marketing Workflows Campaigns Sales Sequences Beta…" at bounding box center [482, 283] width 965 height 567
click at [903, 53] on icon "button" at bounding box center [898, 52] width 9 height 9
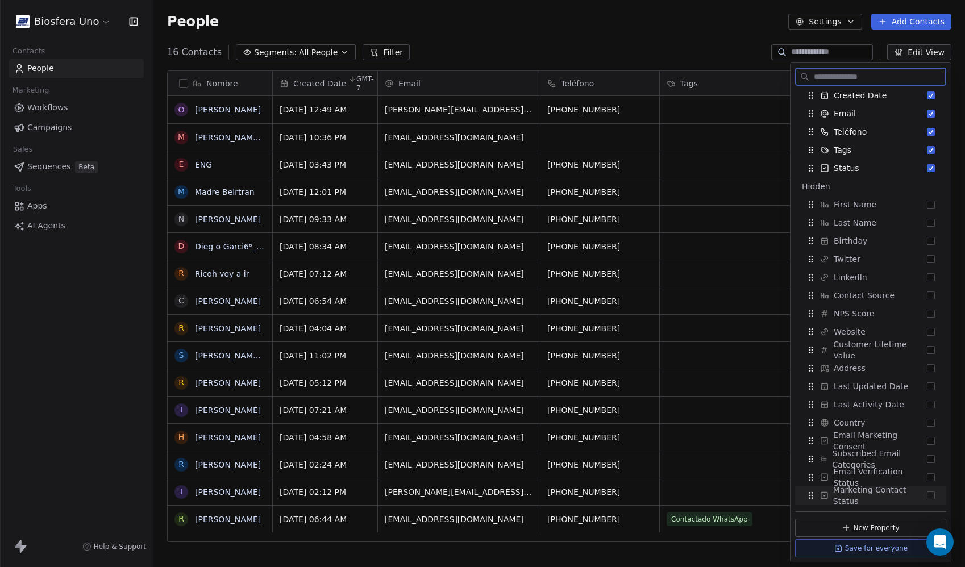
click at [871, 545] on button "Save for everyone" at bounding box center [870, 548] width 151 height 18
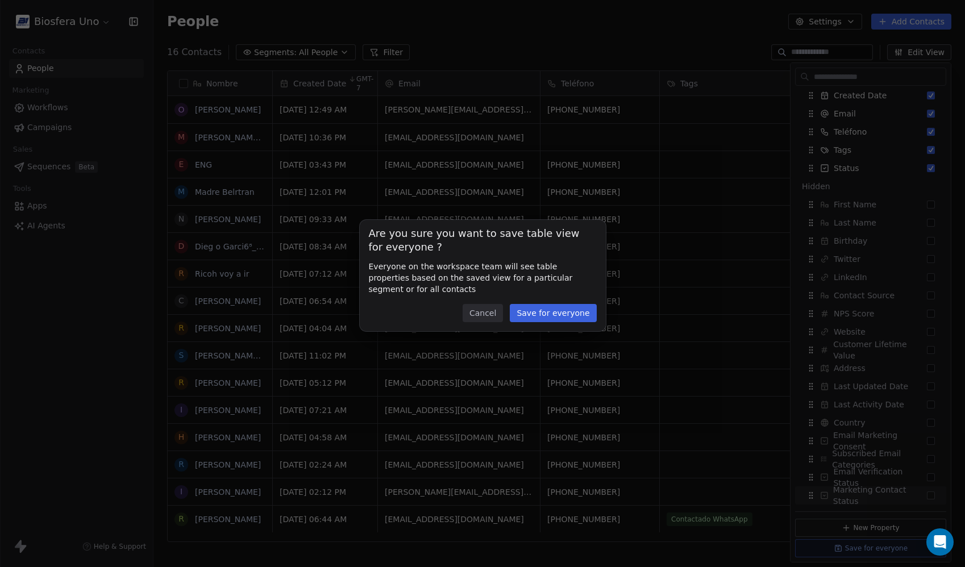
click at [555, 313] on button "Save for everyone" at bounding box center [553, 313] width 86 height 18
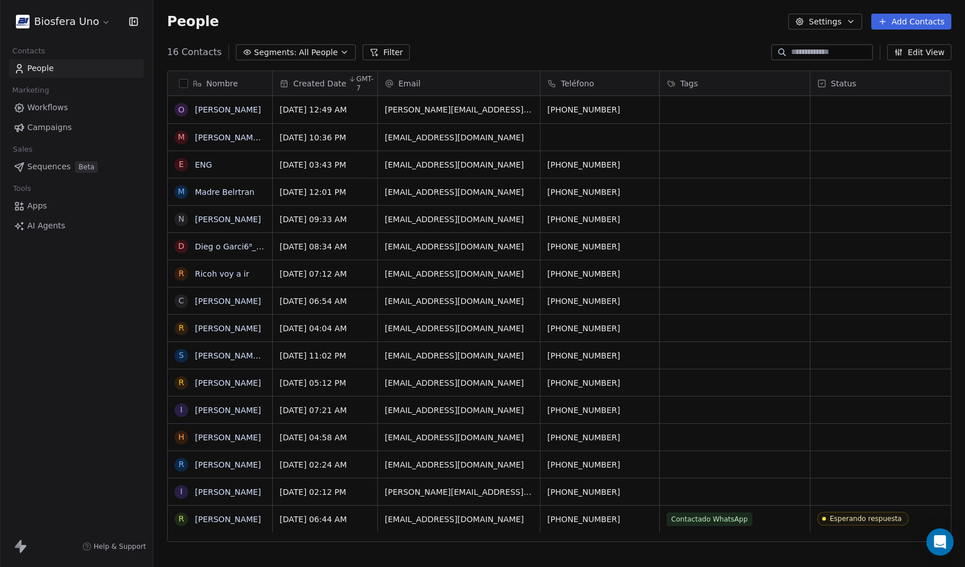
click at [36, 223] on span "AI Agents" at bounding box center [46, 226] width 38 height 12
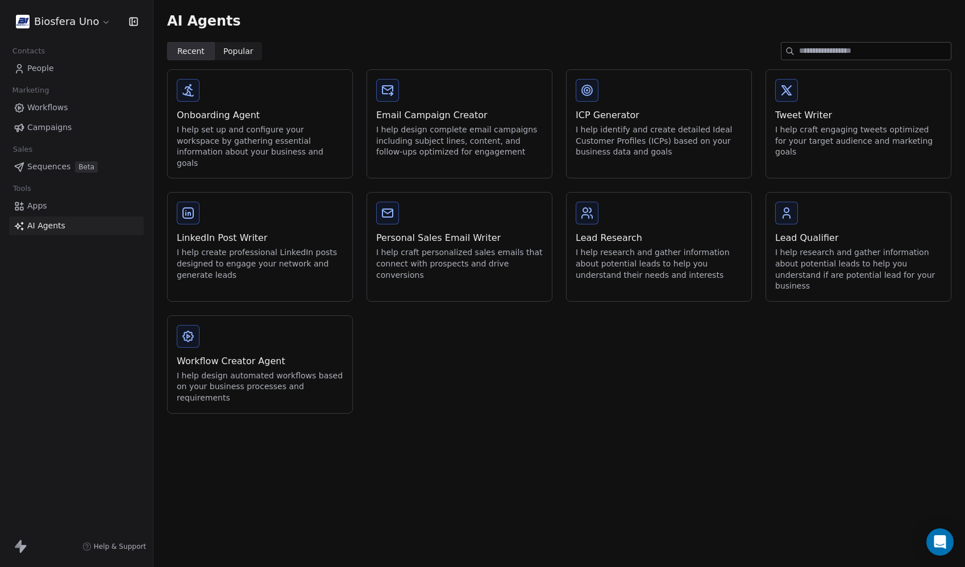
click at [58, 203] on link "Apps" at bounding box center [76, 206] width 135 height 19
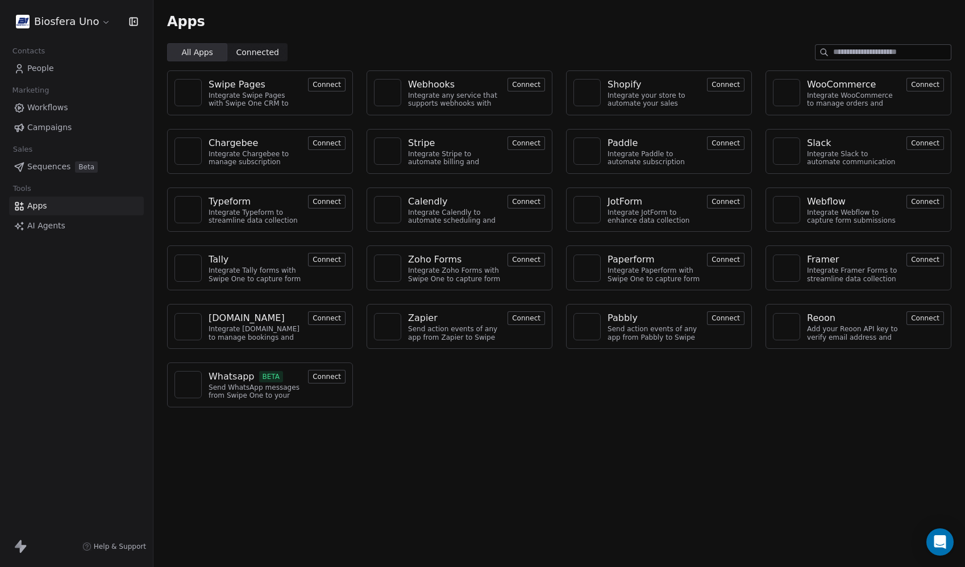
click at [80, 129] on link "Campaigns" at bounding box center [76, 127] width 135 height 19
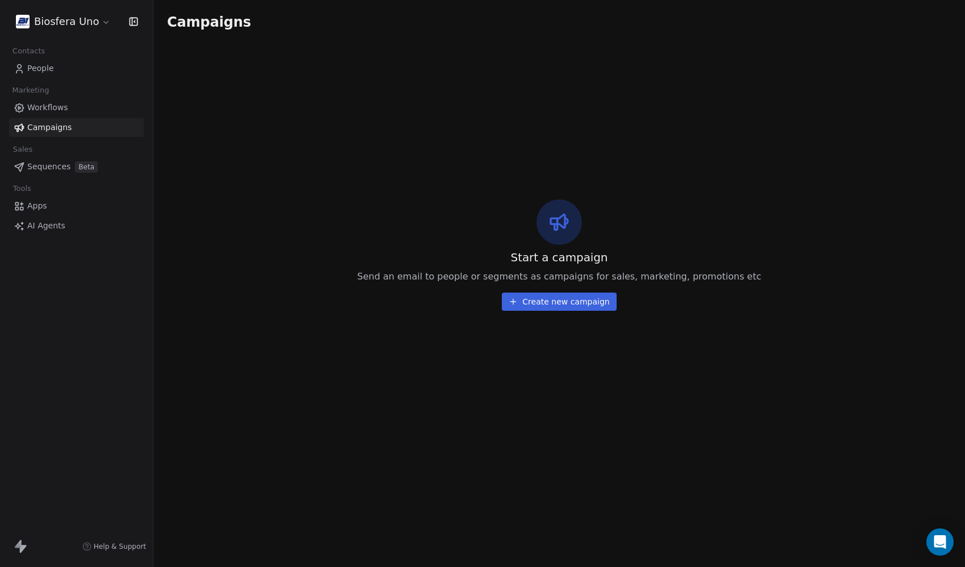
click at [64, 69] on link "People" at bounding box center [76, 68] width 135 height 19
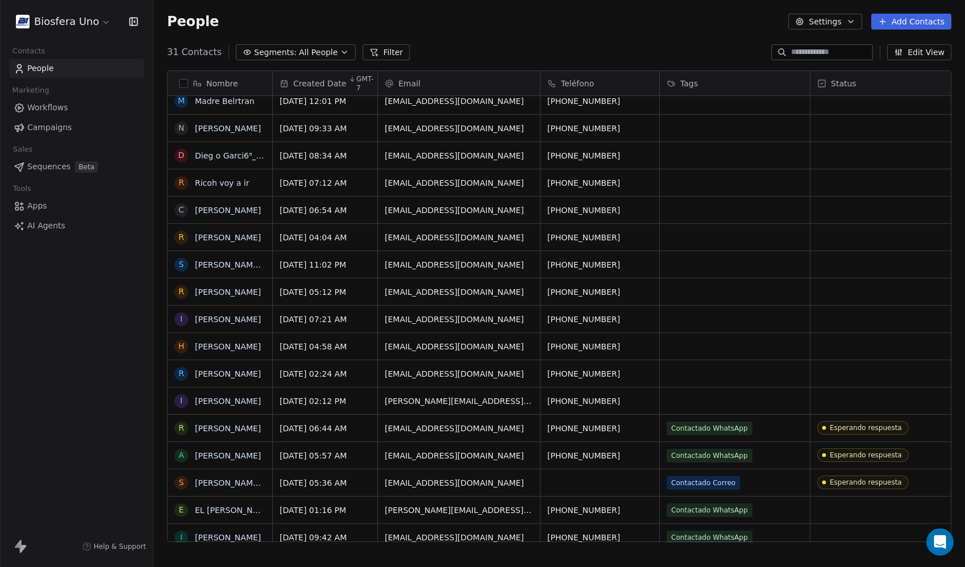
scroll to position [227, 0]
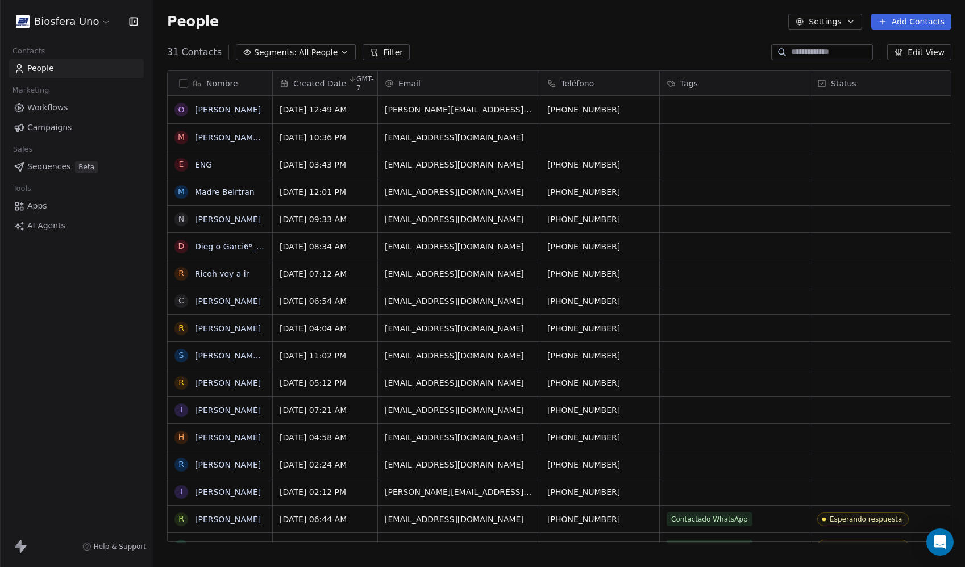
click at [89, 22] on html "Biosfera Uno Contacts People Marketing Workflows Campaigns Sales Sequences Beta…" at bounding box center [482, 283] width 965 height 567
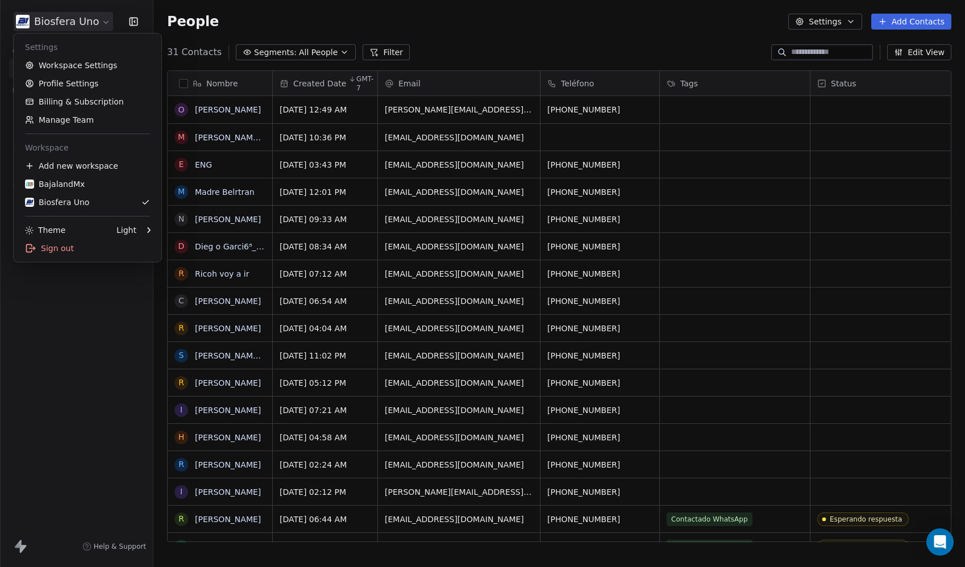
scroll to position [490, 803]
click at [114, 119] on link "Manage Team" at bounding box center [87, 120] width 139 height 18
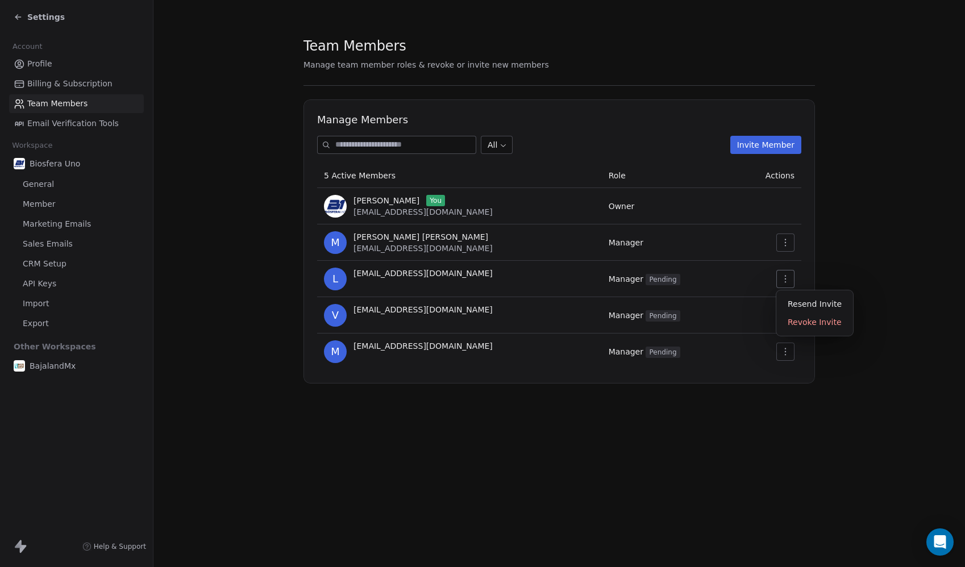
click at [787, 280] on icon "button" at bounding box center [784, 278] width 9 height 9
click at [867, 265] on section "Team Members Manage team member roles & revoke or invite new members Manage Mem…" at bounding box center [558, 210] width 811 height 420
click at [784, 277] on icon "button" at bounding box center [784, 278] width 9 height 9
click at [797, 299] on div "Resend Invite" at bounding box center [814, 304] width 68 height 18
click at [210, 218] on section "Team Members Manage team member roles & revoke or invite new members Manage Mem…" at bounding box center [558, 210] width 811 height 420
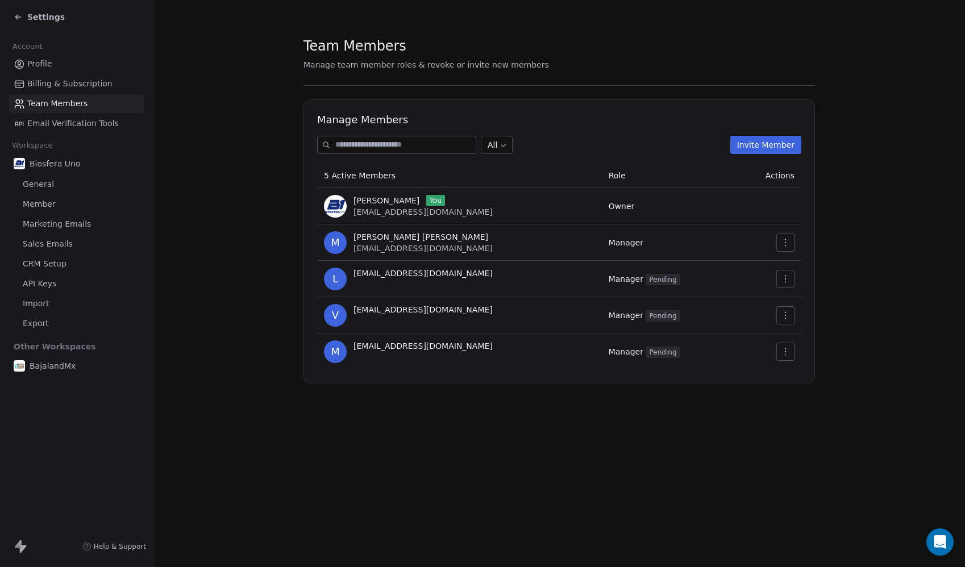
click at [60, 206] on link "Member" at bounding box center [76, 204] width 135 height 19
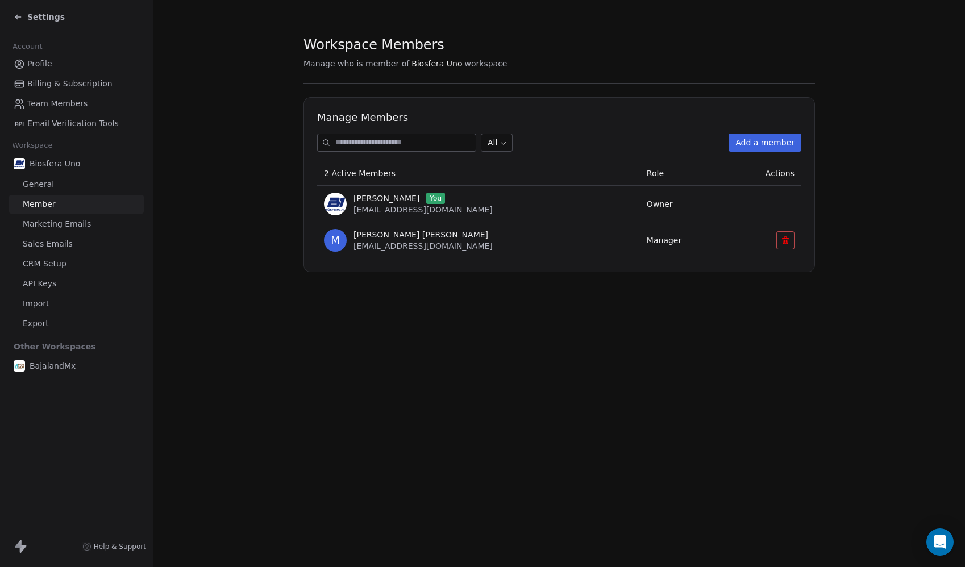
click at [775, 147] on button "Add a member" at bounding box center [764, 142] width 73 height 18
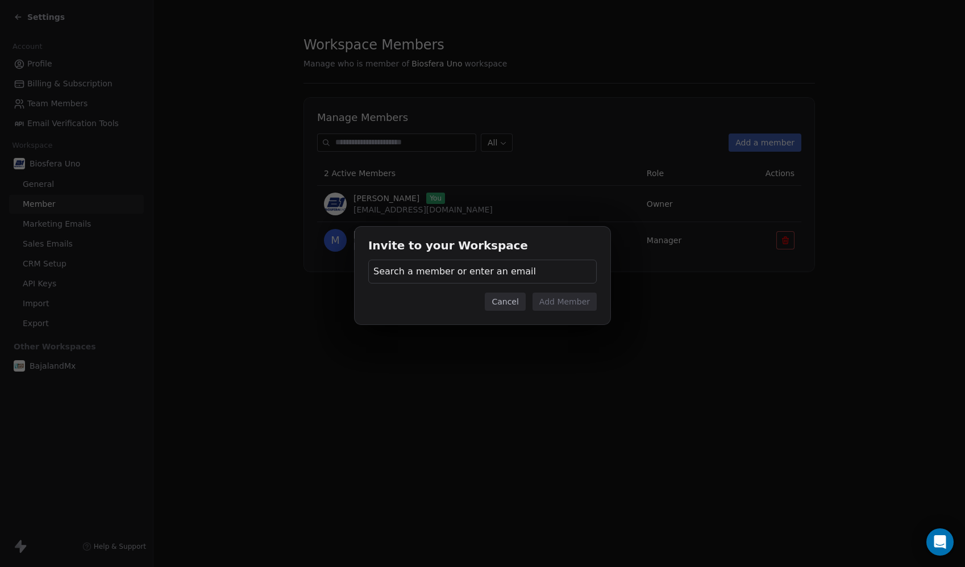
click at [496, 302] on button "Cancel" at bounding box center [505, 302] width 40 height 18
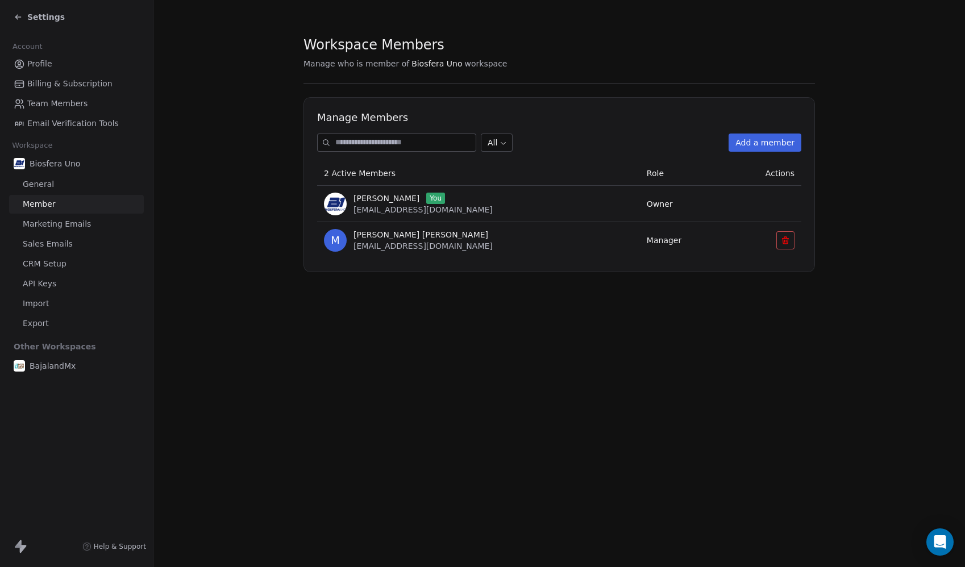
click at [45, 102] on span "Team Members" at bounding box center [57, 104] width 60 height 12
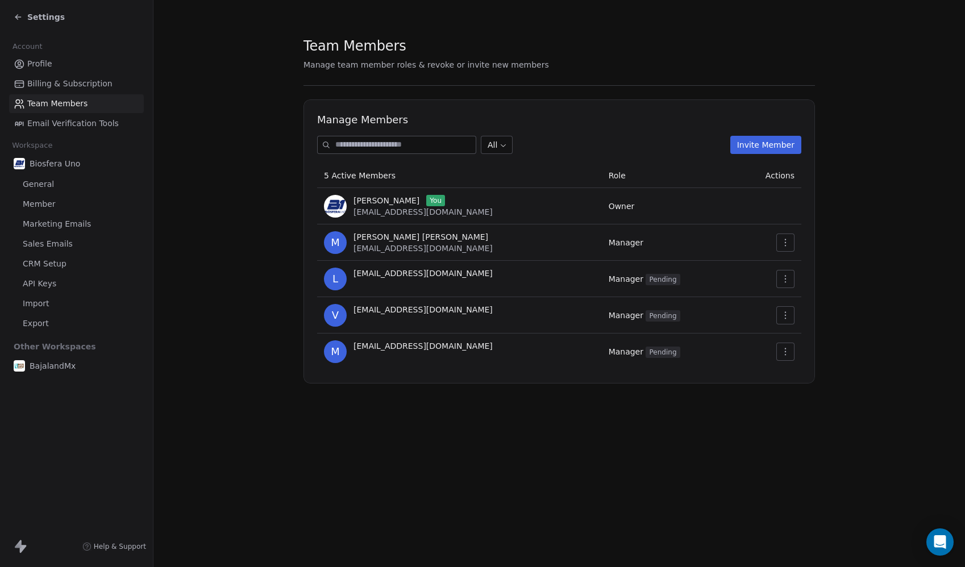
click at [786, 242] on icon "button" at bounding box center [784, 242] width 9 height 9
click at [928, 230] on section "Team Members Manage team member roles & revoke or invite new members Manage Mem…" at bounding box center [558, 210] width 811 height 420
click at [788, 279] on icon "button" at bounding box center [784, 278] width 9 height 9
click at [854, 253] on section "Team Members Manage team member roles & revoke or invite new members Manage Mem…" at bounding box center [558, 210] width 811 height 420
click at [783, 240] on icon "button" at bounding box center [784, 242] width 9 height 9
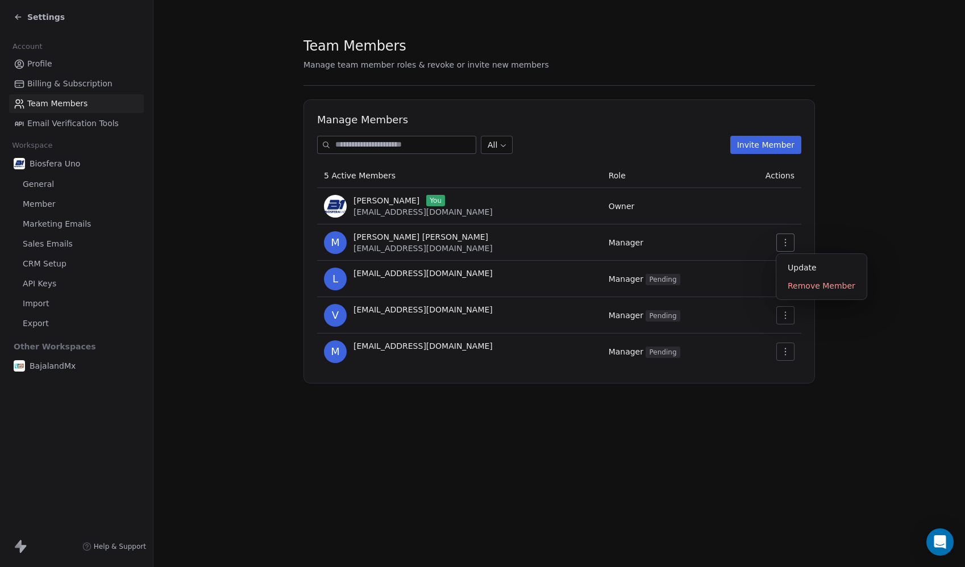
click at [832, 227] on section "Team Members Manage team member roles & revoke or invite new members Manage Mem…" at bounding box center [558, 210] width 811 height 420
click at [77, 261] on link "CRM Setup" at bounding box center [76, 263] width 135 height 19
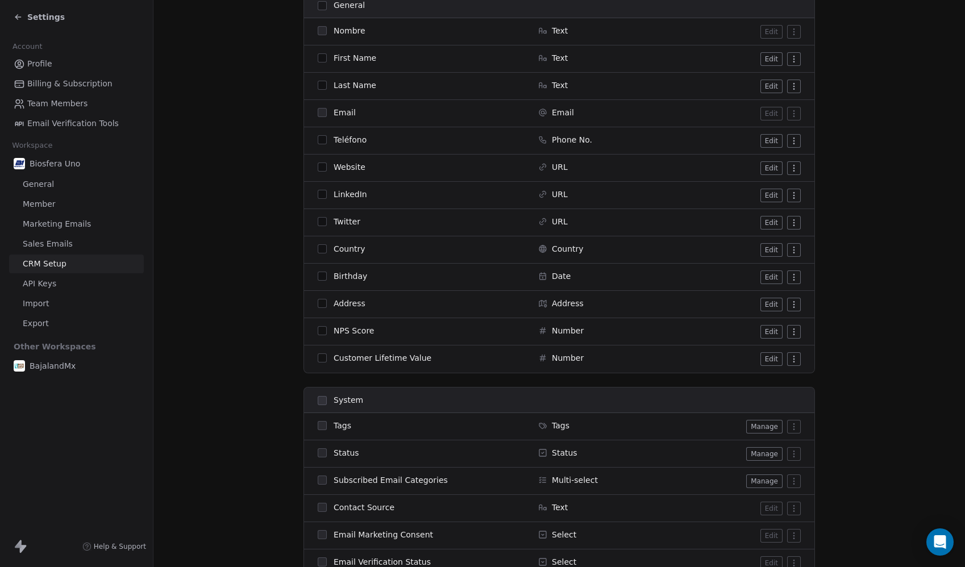
scroll to position [364, 0]
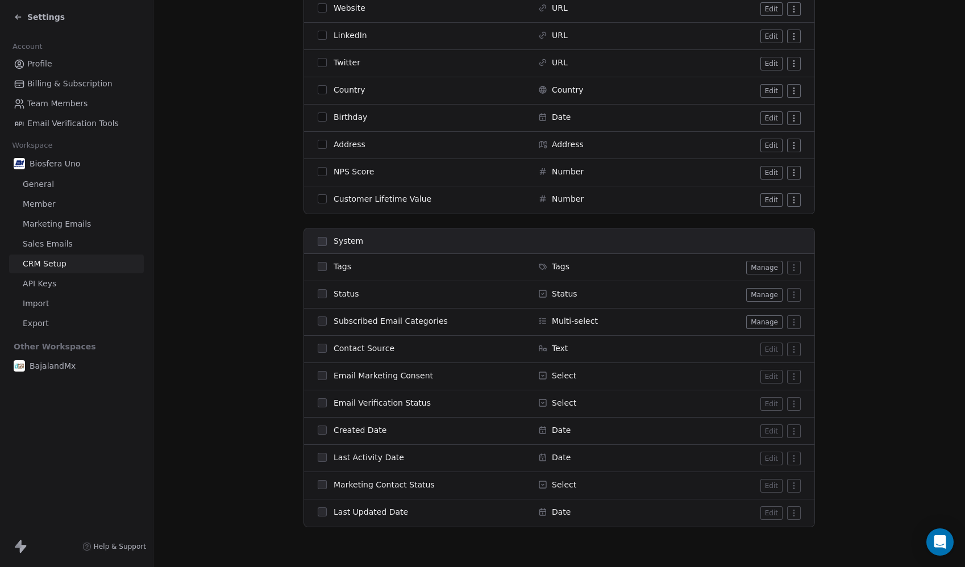
click at [59, 369] on span "BajalandMx" at bounding box center [53, 365] width 46 height 11
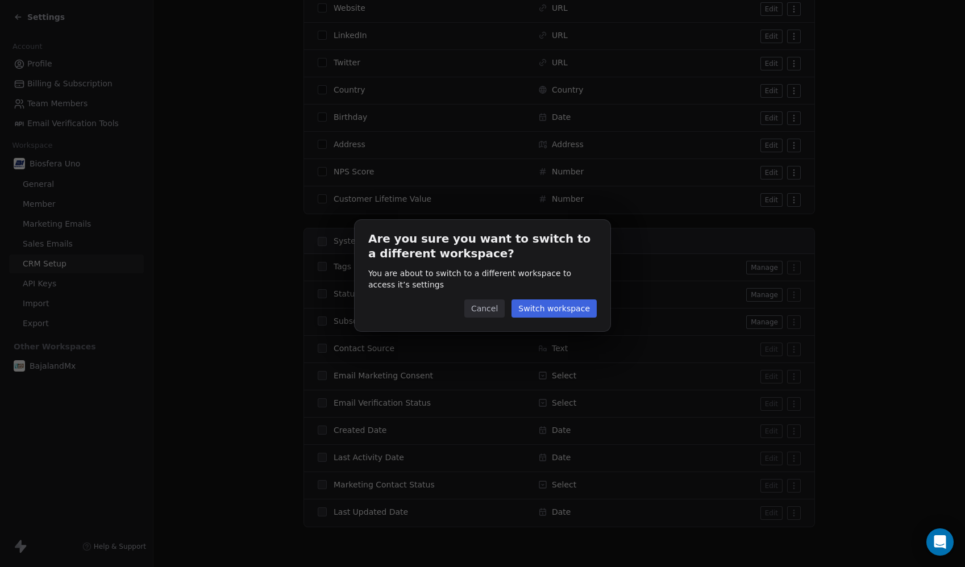
click at [489, 310] on button "Cancel" at bounding box center [484, 308] width 40 height 18
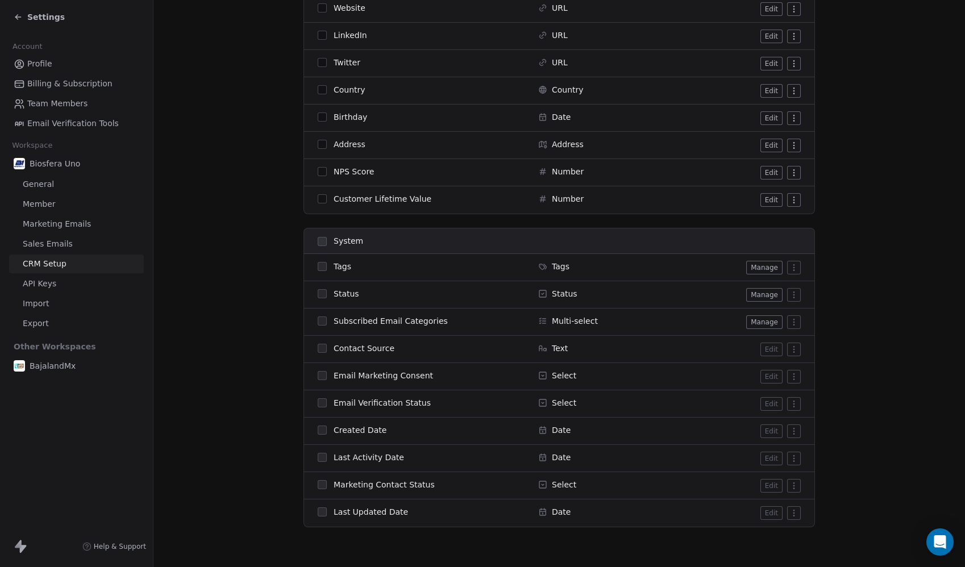
click at [30, 59] on span "Profile" at bounding box center [39, 64] width 25 height 12
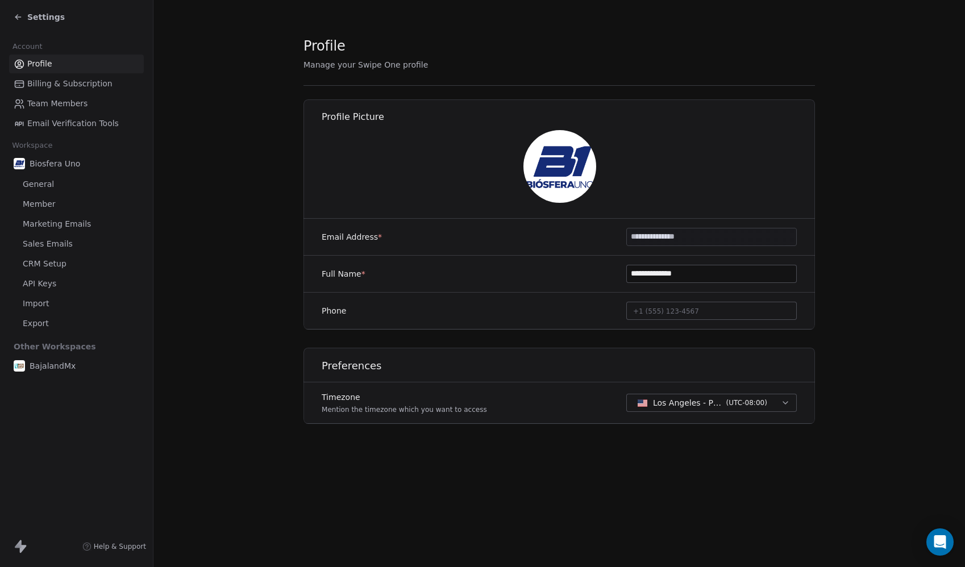
click at [31, 17] on span "Settings" at bounding box center [45, 16] width 37 height 11
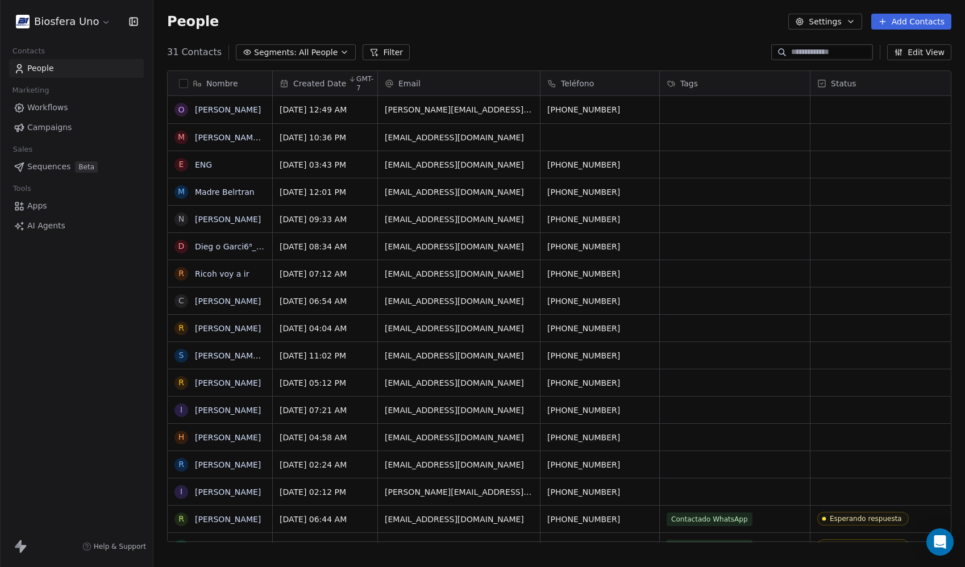
scroll to position [490, 803]
click at [49, 19] on html "Biosfera Uno Contacts People Marketing Workflows Campaigns Sales Sequences Beta…" at bounding box center [482, 283] width 965 height 567
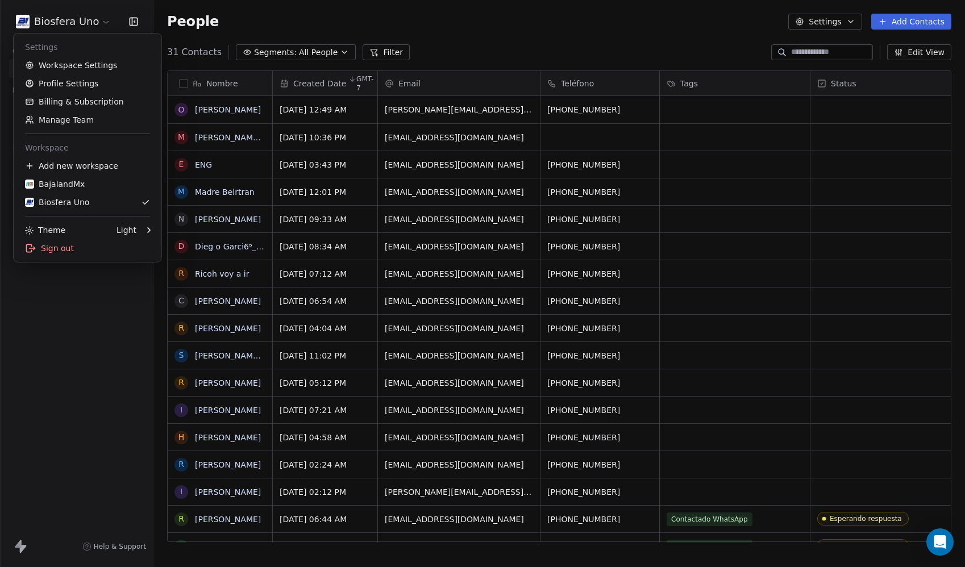
click at [321, 27] on html "Biosfera Uno Contacts People Marketing Workflows Campaigns Sales Sequences Beta…" at bounding box center [482, 283] width 965 height 567
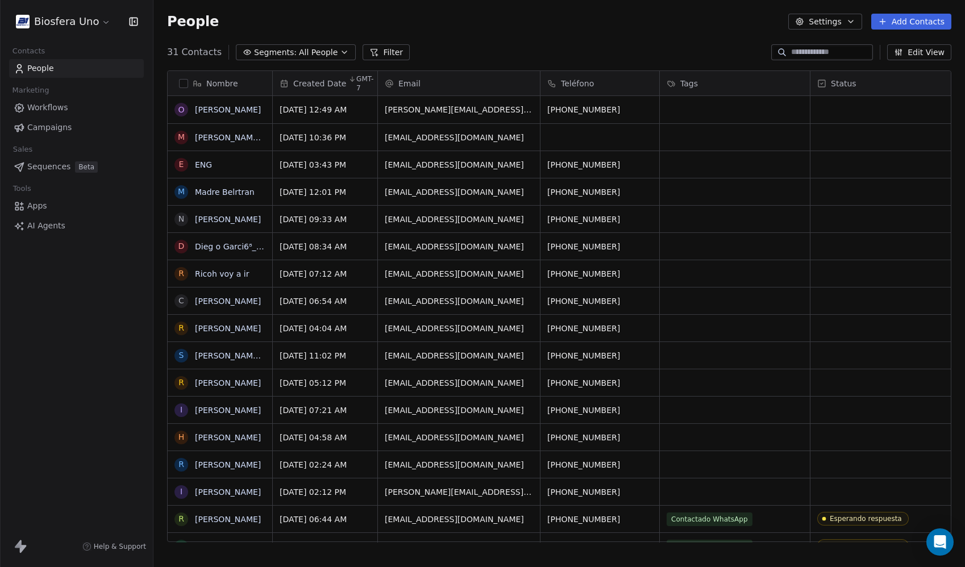
click at [77, 24] on html "Biosfera Uno Contacts People Marketing Workflows Campaigns Sales Sequences Beta…" at bounding box center [482, 283] width 965 height 567
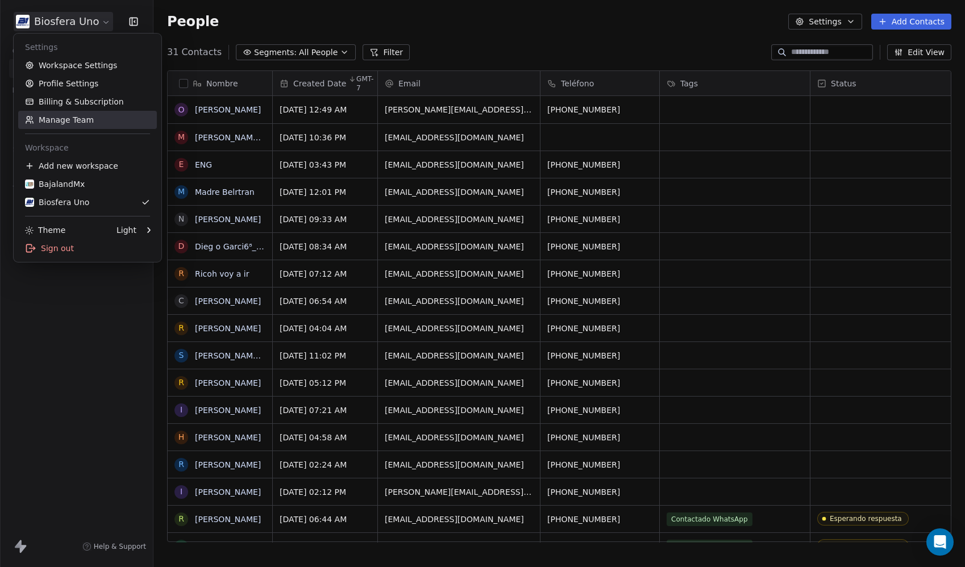
click at [56, 122] on link "Manage Team" at bounding box center [87, 120] width 139 height 18
